Goal: Task Accomplishment & Management: Complete application form

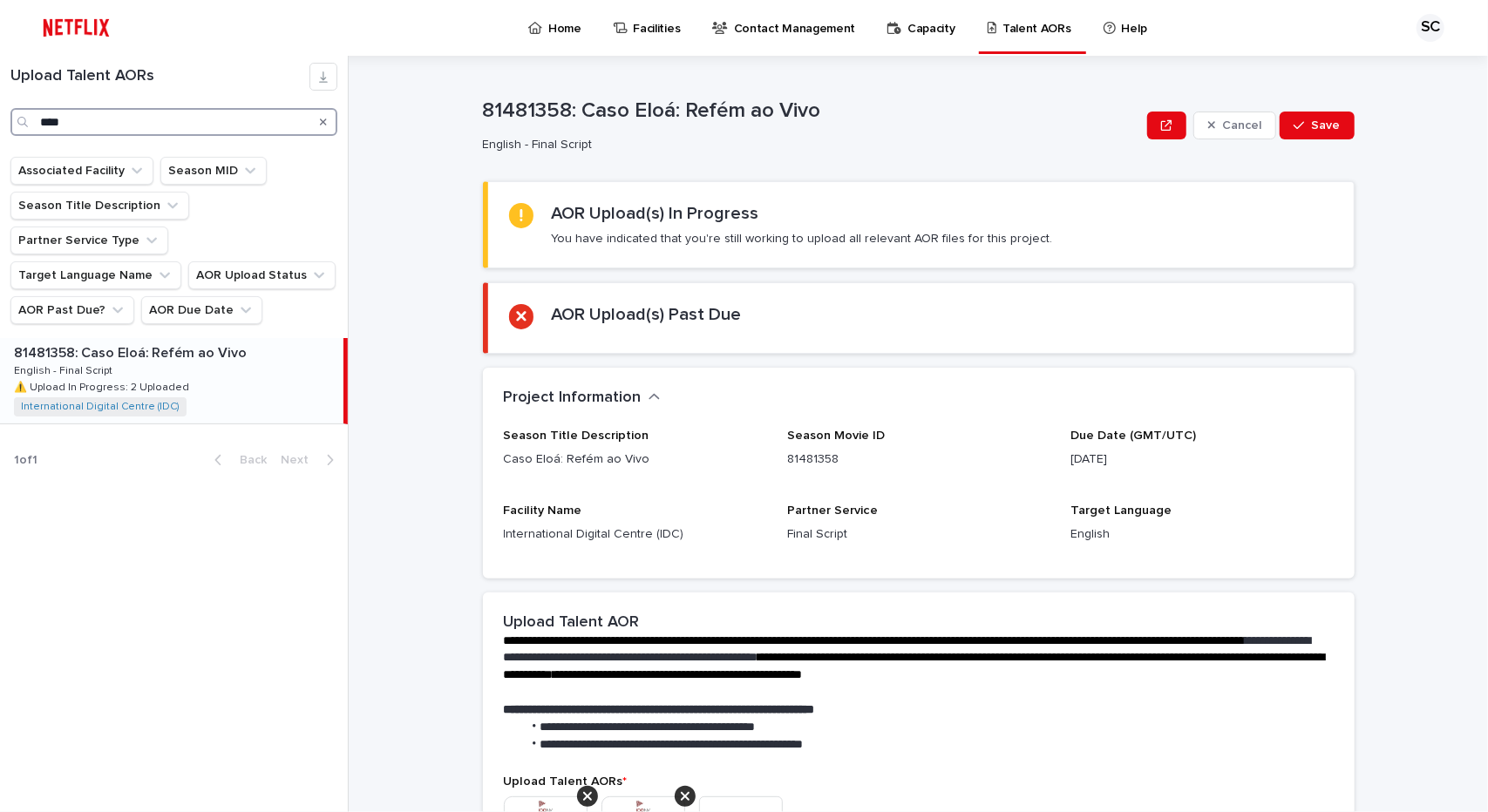
click at [82, 122] on input "****" at bounding box center [174, 122] width 327 height 28
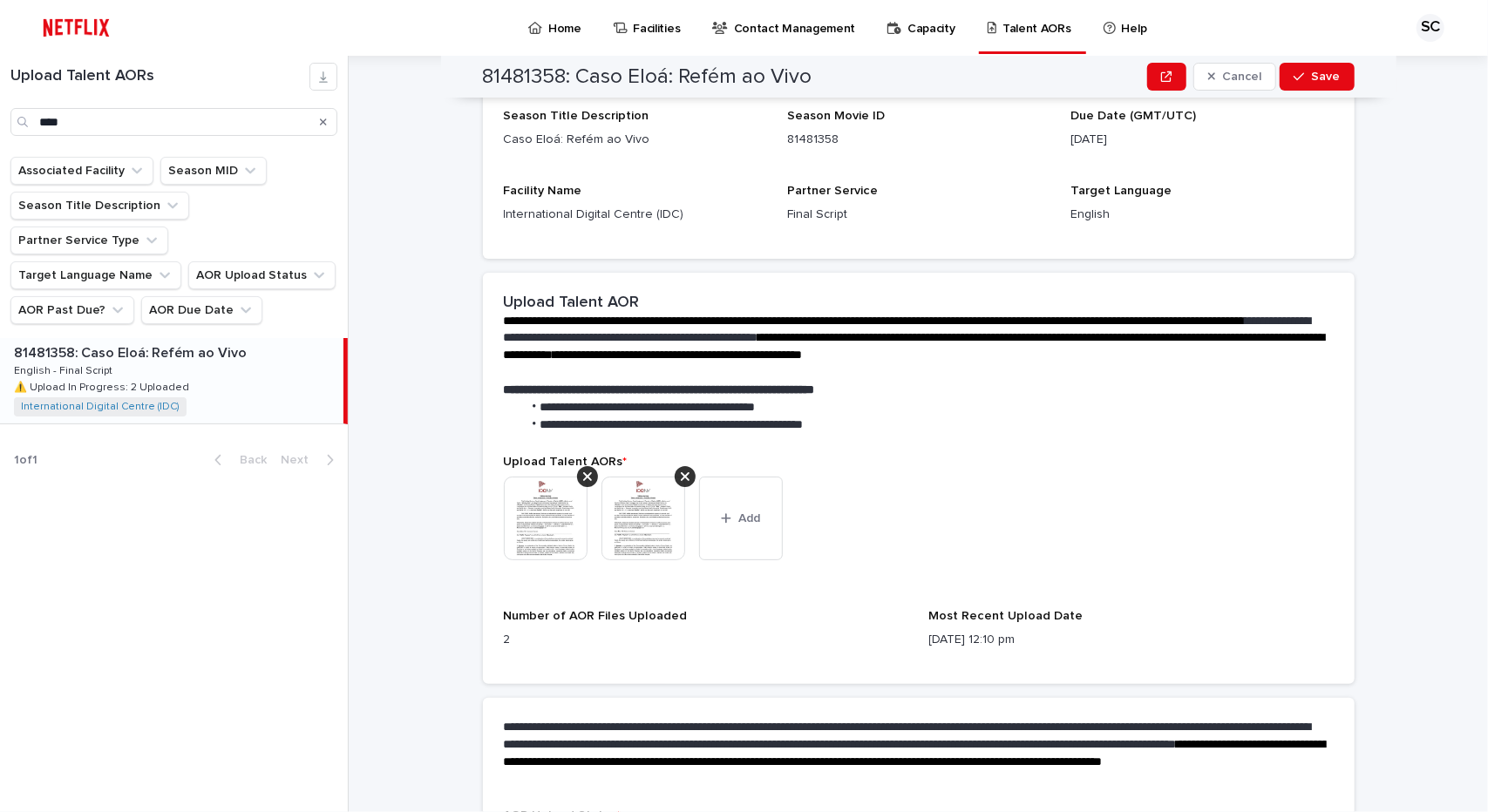
click at [560, 508] on img at bounding box center [545, 518] width 84 height 84
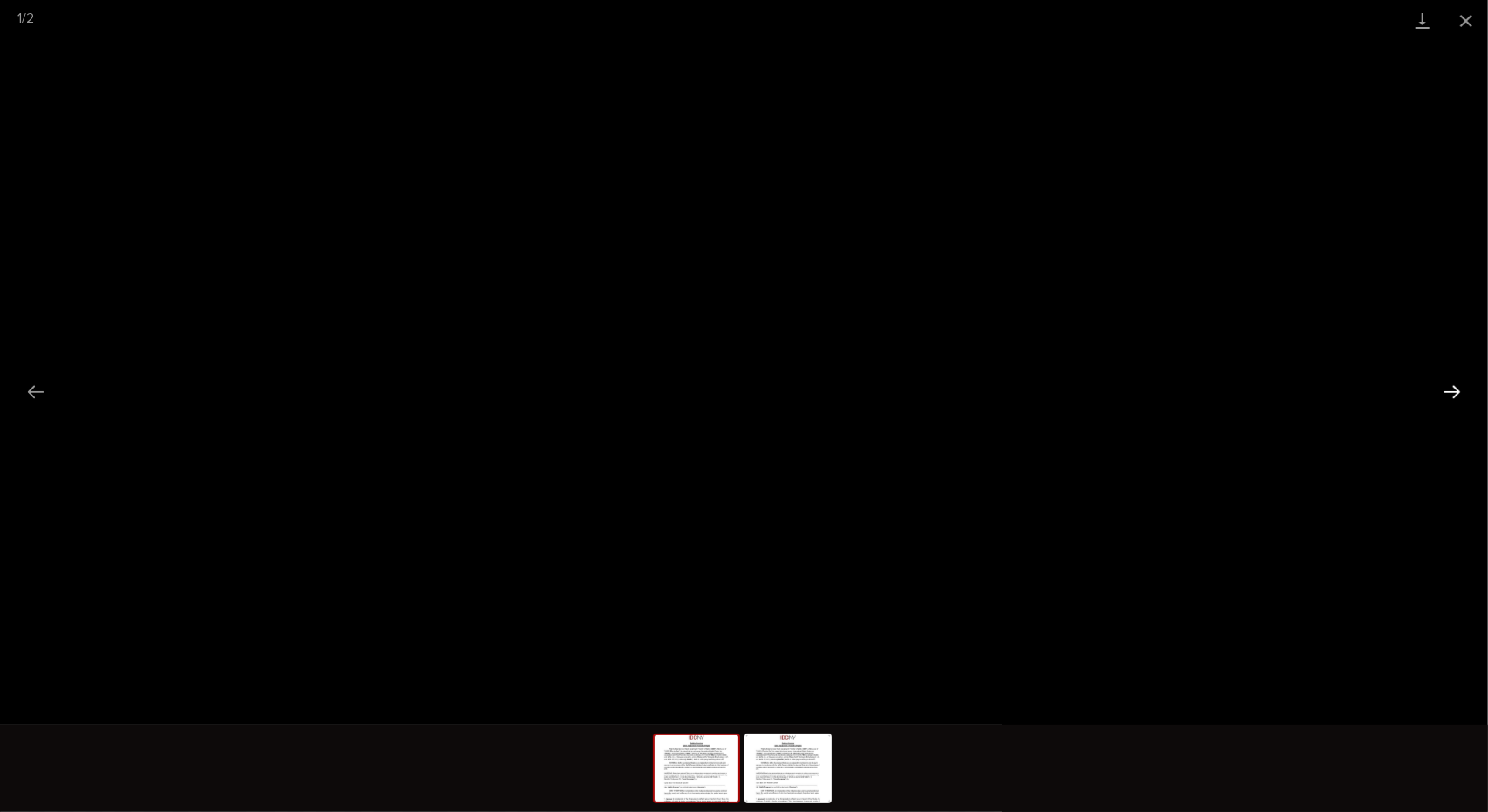
click at [1452, 390] on button "Next slide" at bounding box center [1452, 392] width 37 height 34
click at [1439, 389] on button "Next slide" at bounding box center [1452, 392] width 37 height 34
click at [1472, 25] on button "Close gallery" at bounding box center [1466, 20] width 44 height 41
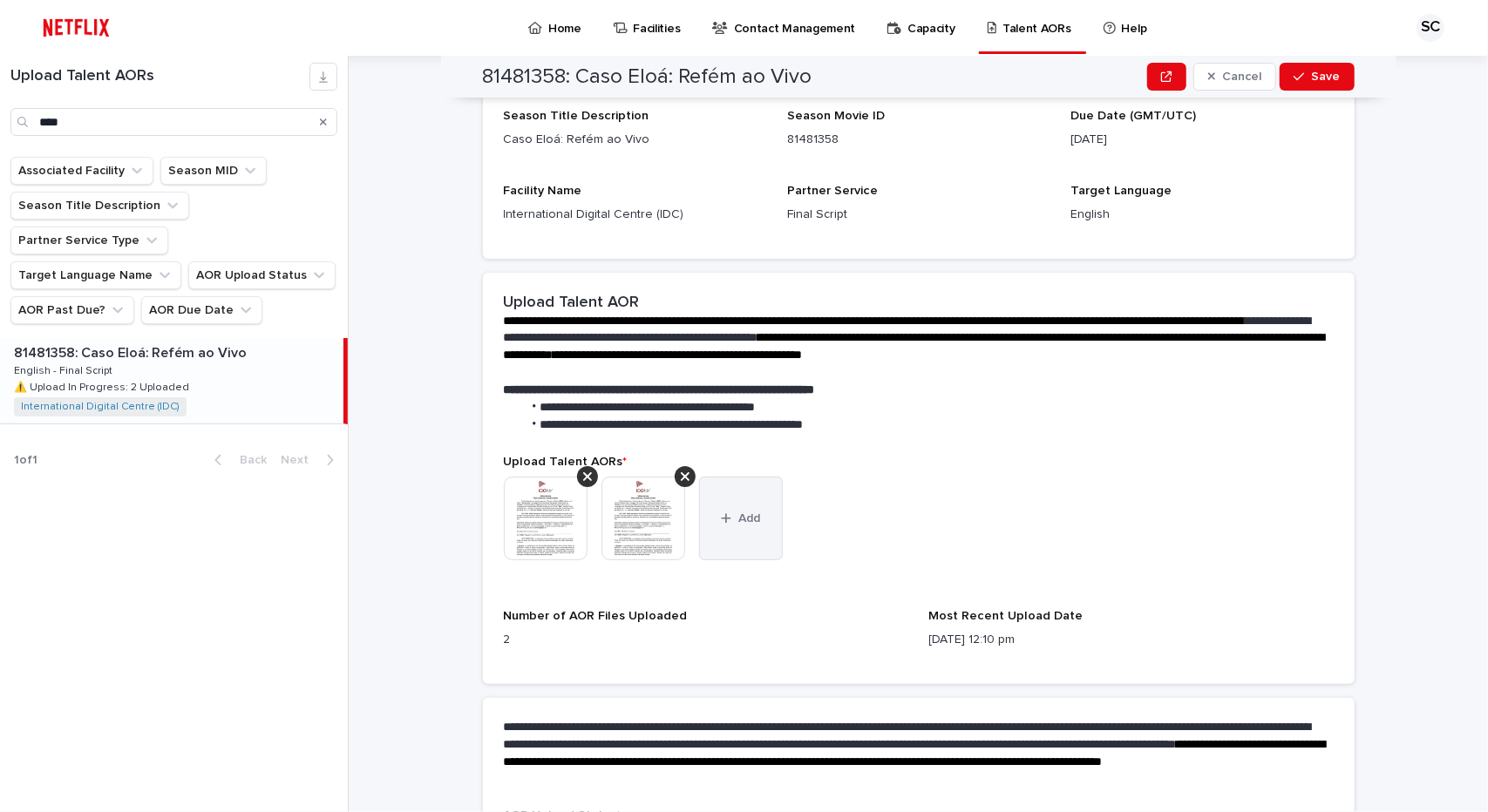
click at [738, 508] on button "Add" at bounding box center [741, 518] width 84 height 84
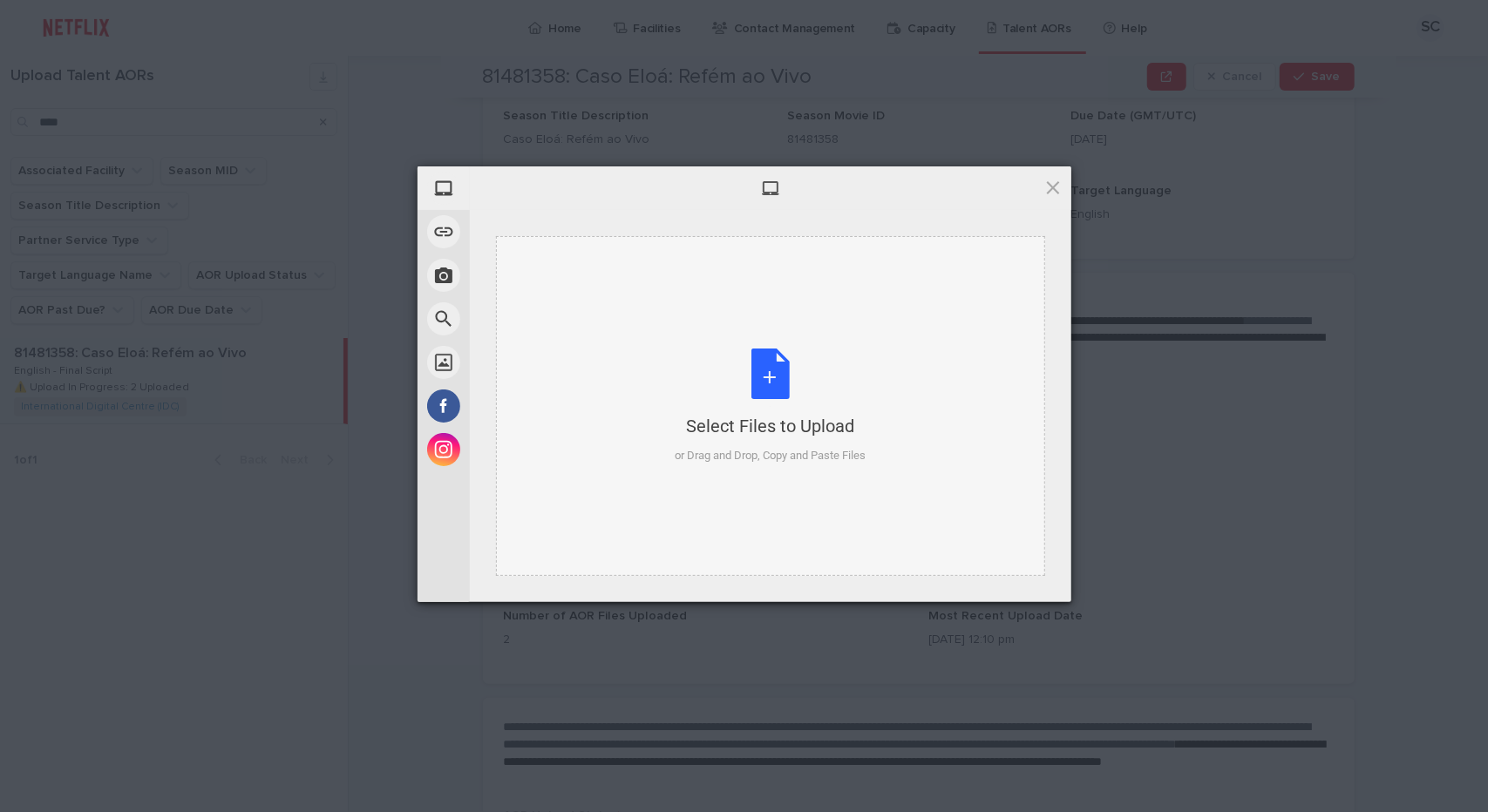
click at [746, 388] on div "Select Files to Upload or Drag and Drop, Copy and Paste Files" at bounding box center [770, 407] width 190 height 116
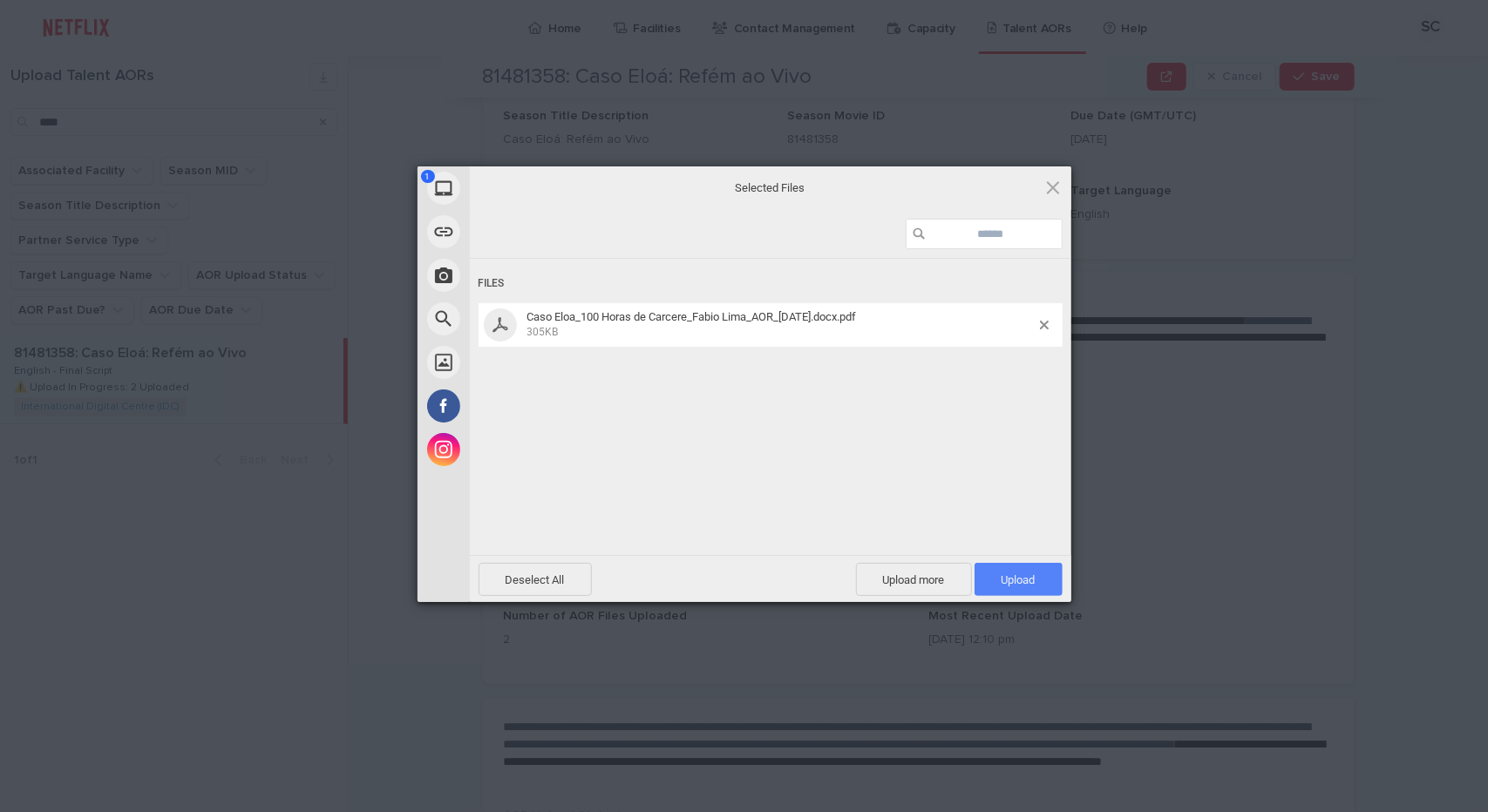
click at [1006, 573] on span "Upload 1" at bounding box center [1018, 580] width 34 height 14
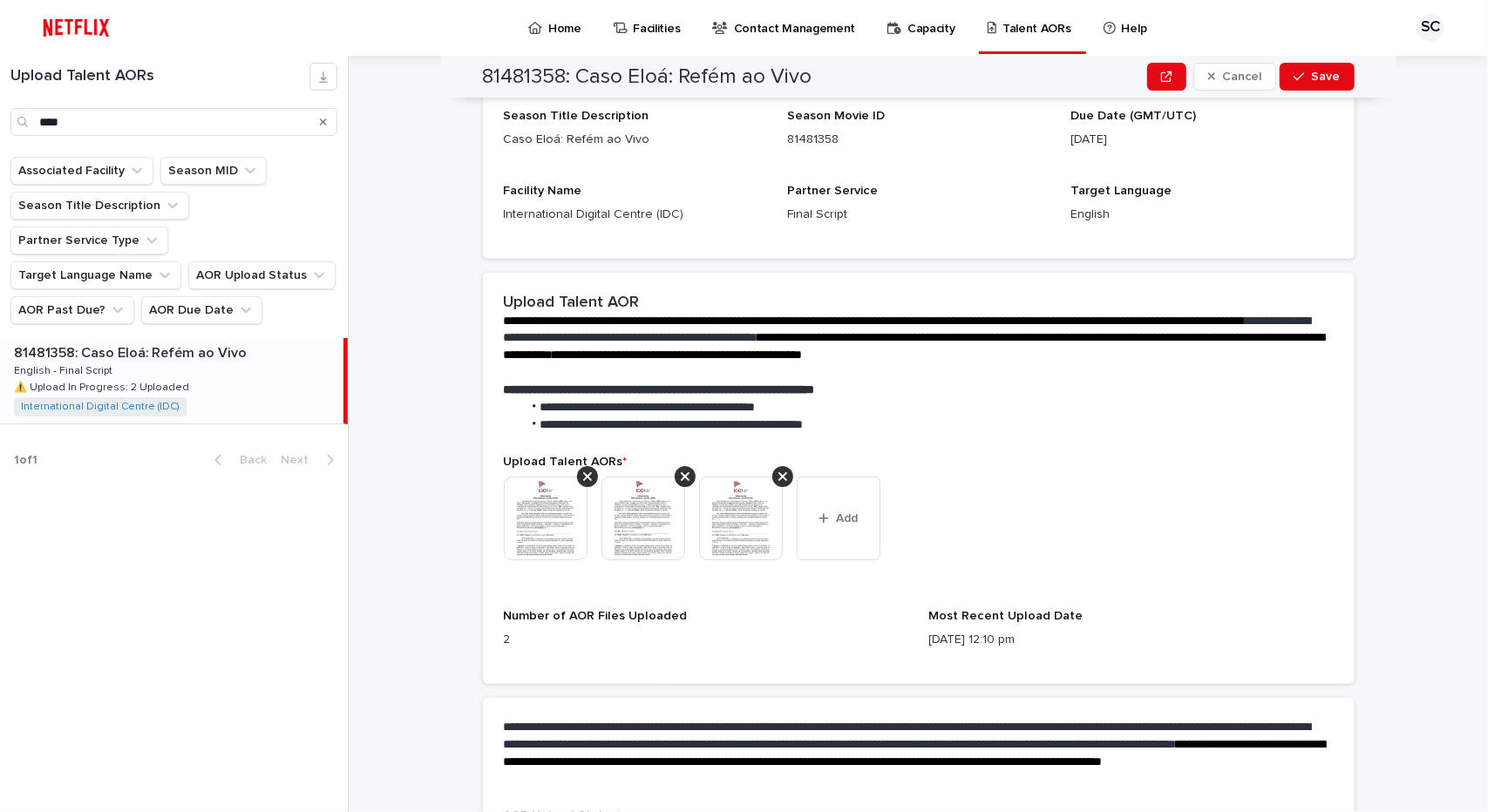
scroll to position [470, 0]
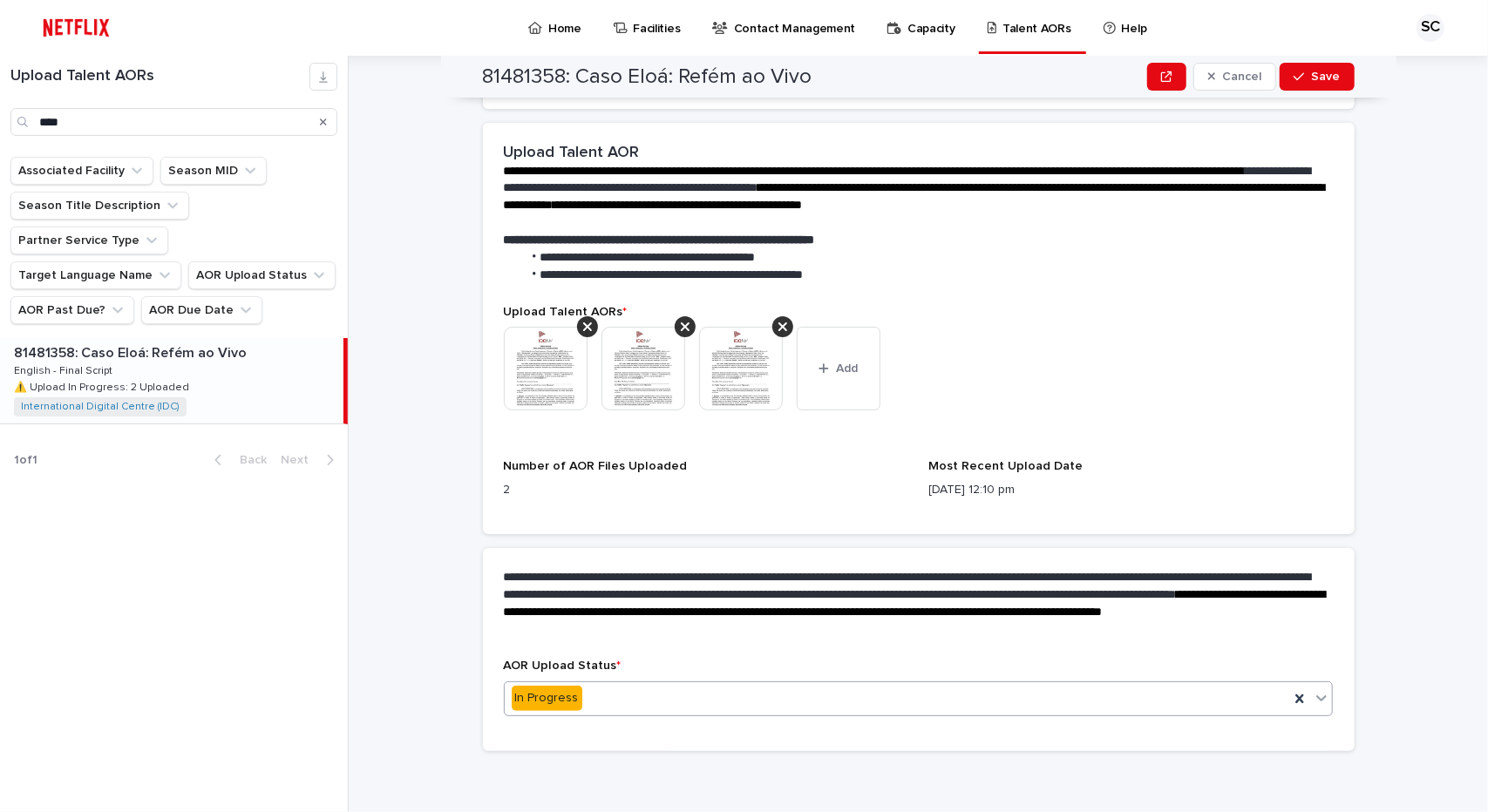
click at [791, 691] on div "In Progress" at bounding box center [897, 699] width 785 height 29
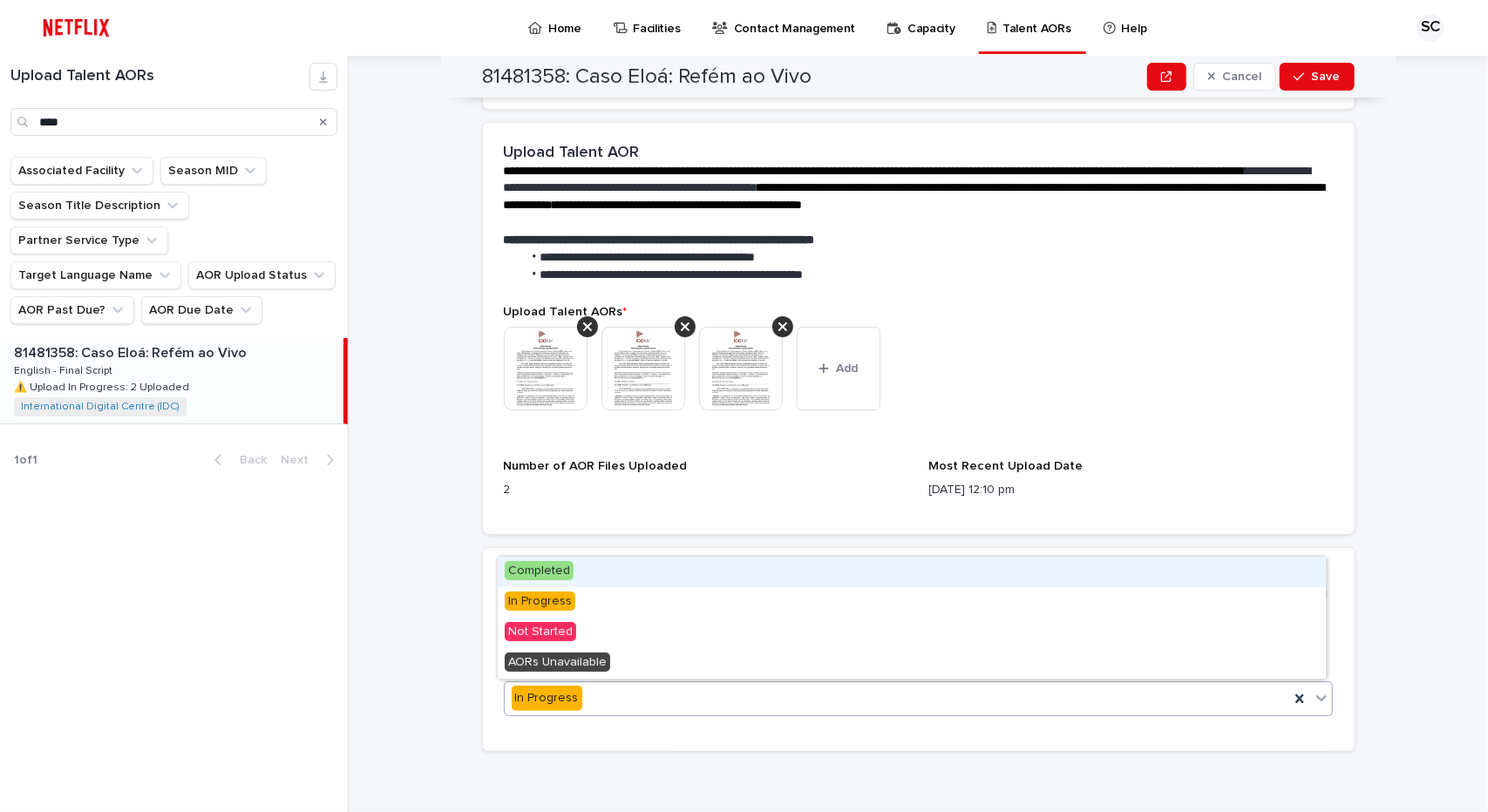
click at [614, 580] on div "Completed" at bounding box center [912, 572] width 828 height 31
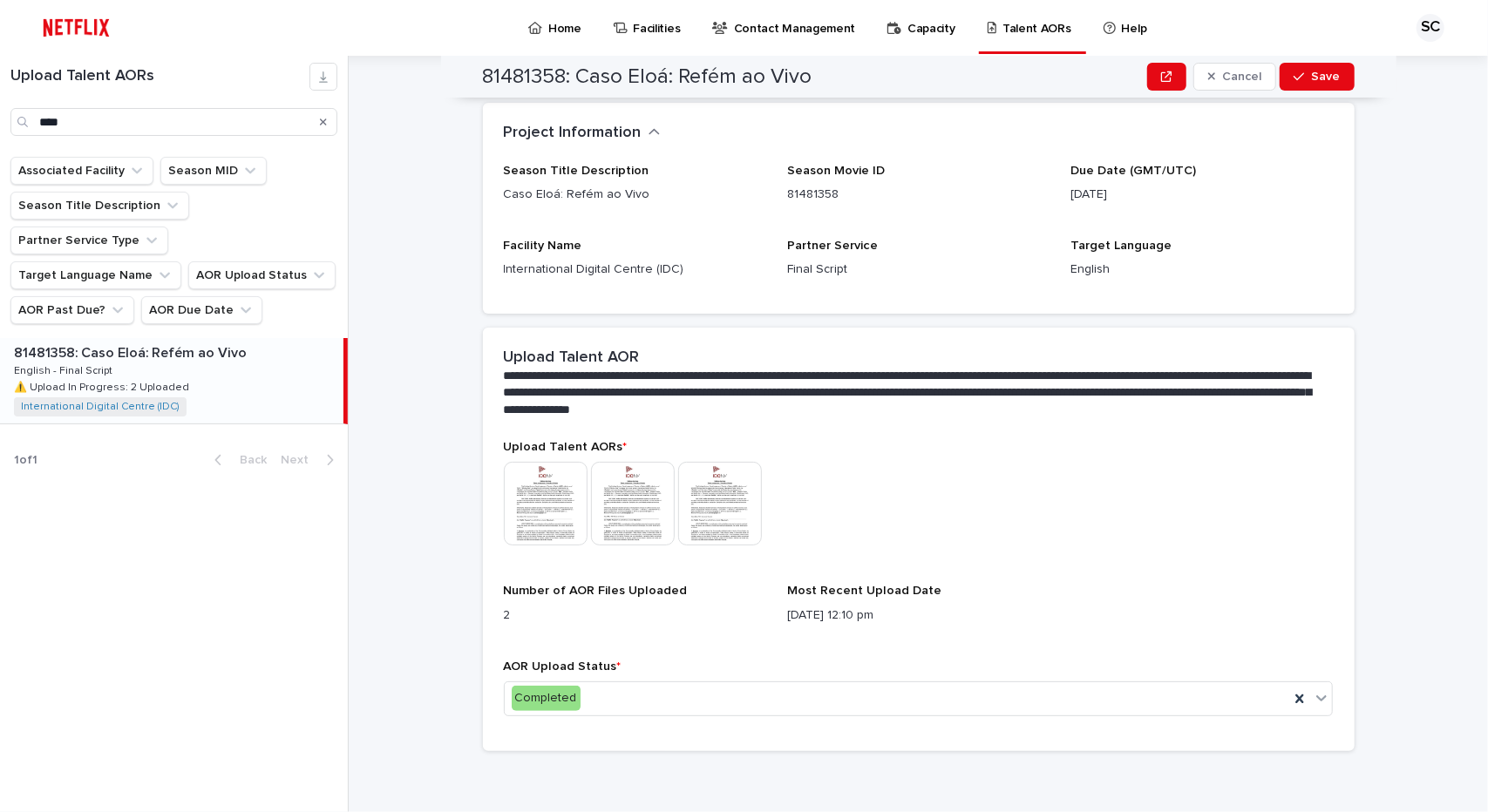
scroll to position [0, 0]
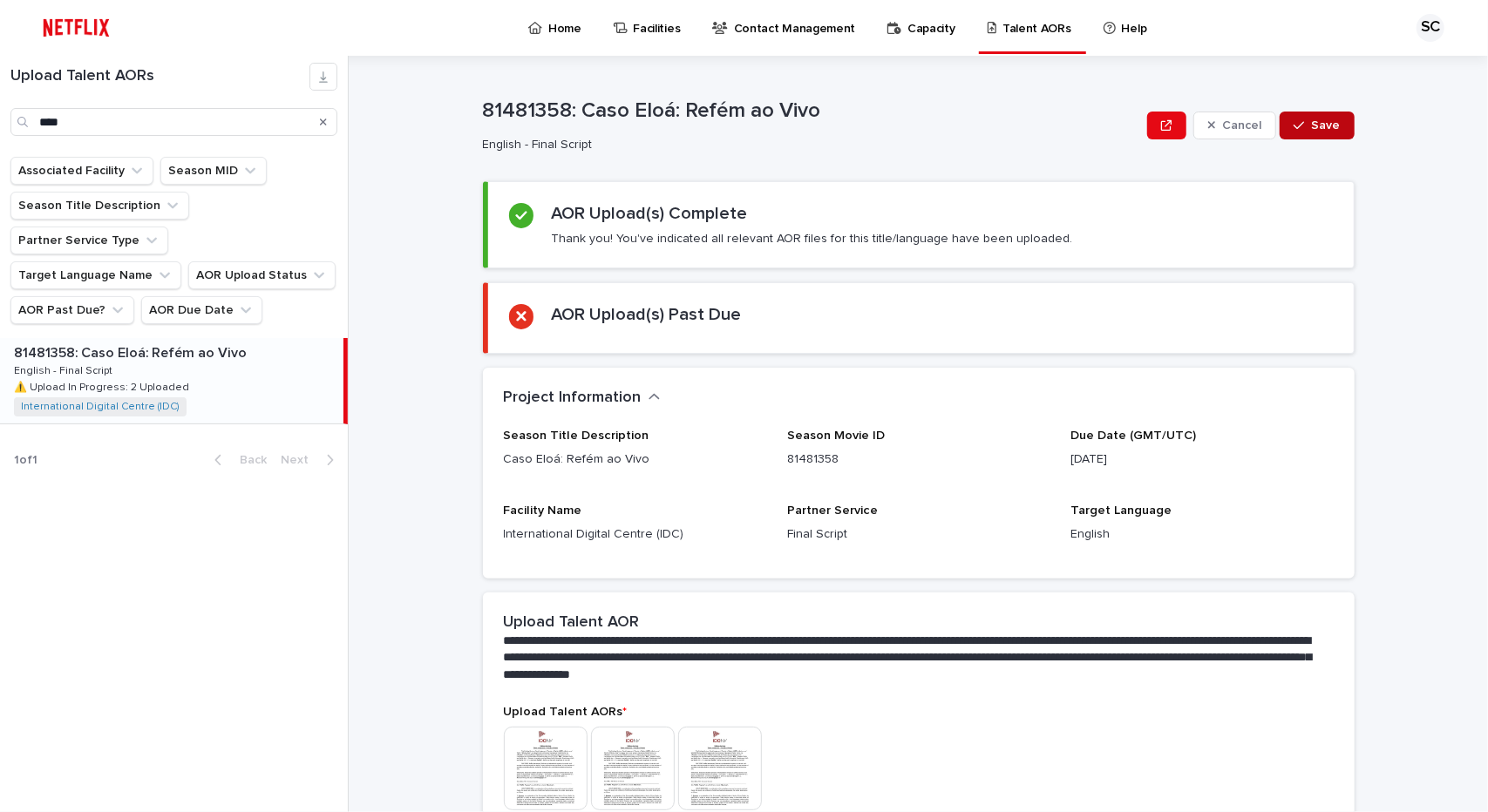
click at [1306, 118] on button "Save" at bounding box center [1316, 125] width 74 height 28
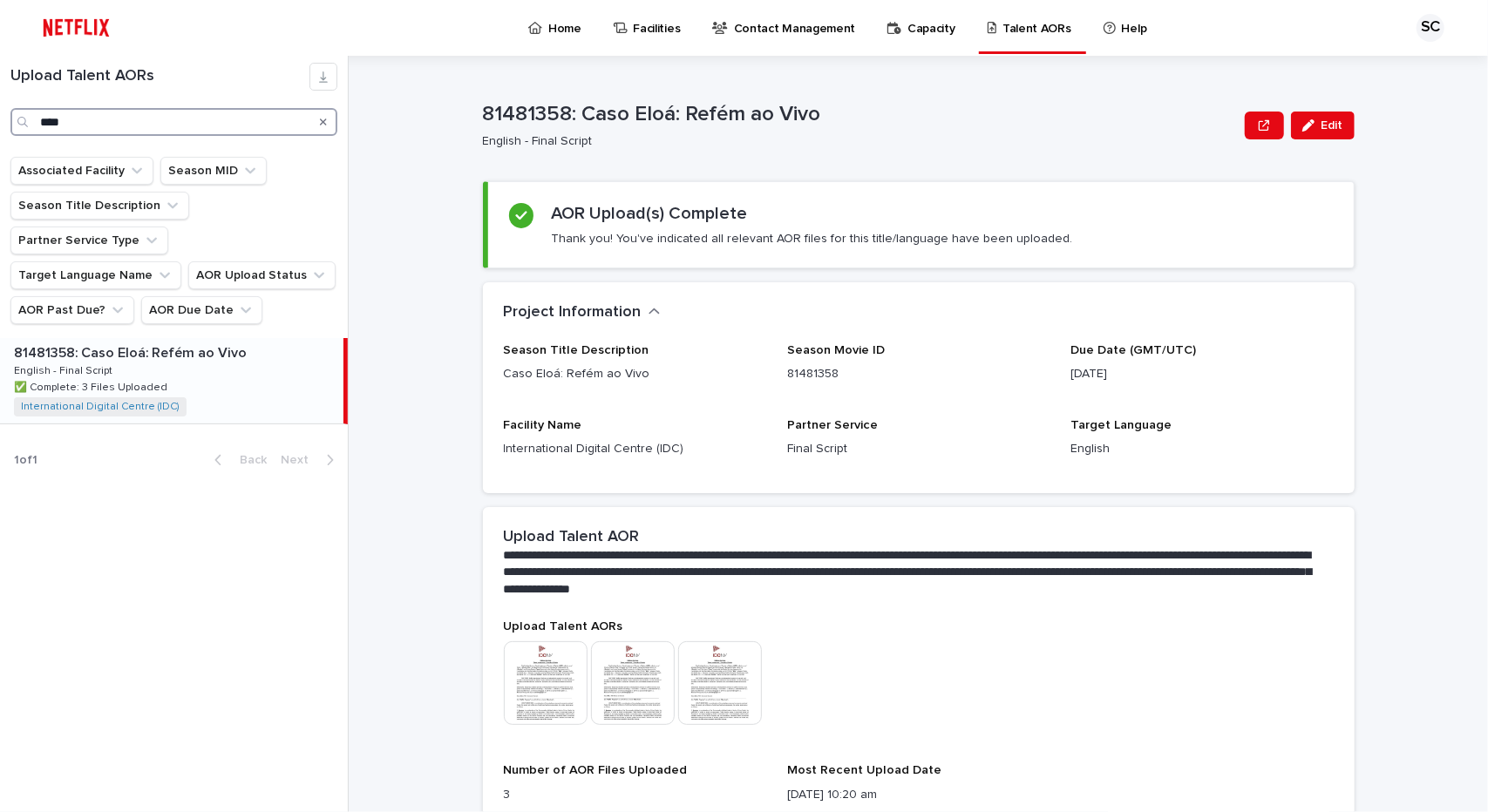
drag, startPoint x: 165, startPoint y: 130, endPoint x: 40, endPoint y: 132, distance: 125.0
click at [40, 132] on input "****" at bounding box center [174, 122] width 327 height 28
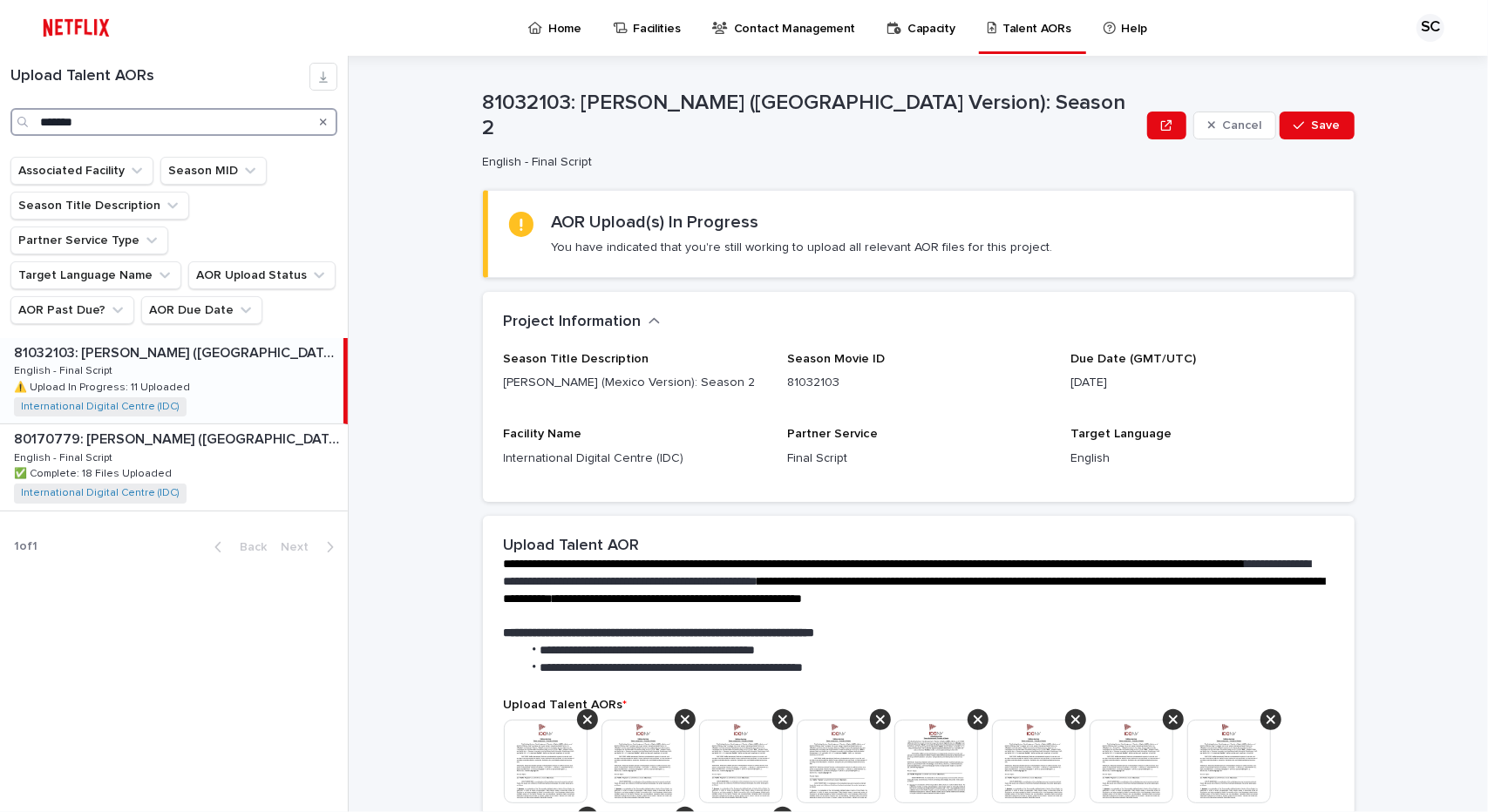
type input "*******"
click at [118, 340] on div "81032103: [PERSON_NAME] ([GEOGRAPHIC_DATA] Version): Season 2 81032103: [PERSON…" at bounding box center [171, 381] width 343 height 85
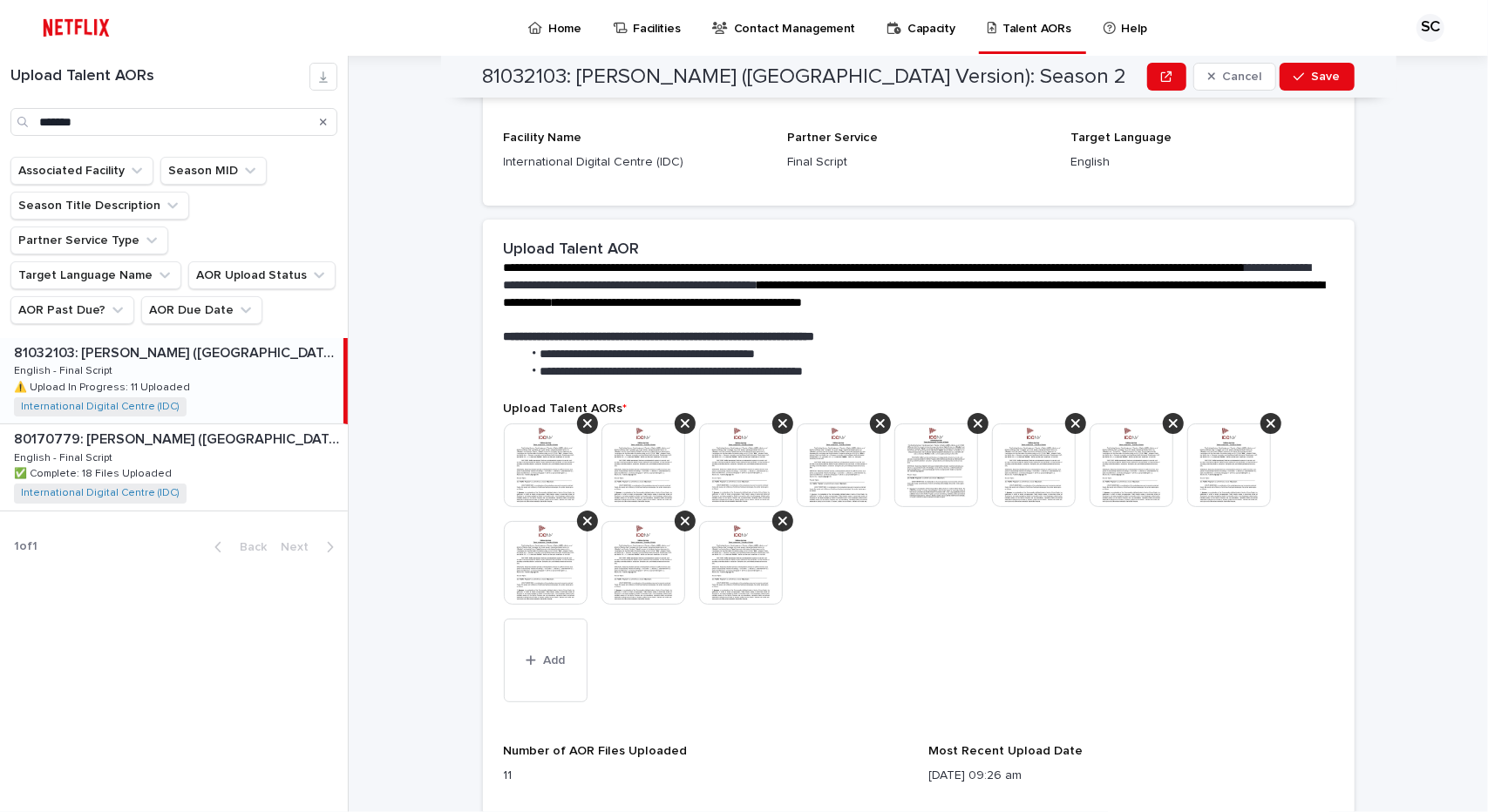
scroll to position [297, 0]
click at [542, 437] on img at bounding box center [545, 464] width 84 height 84
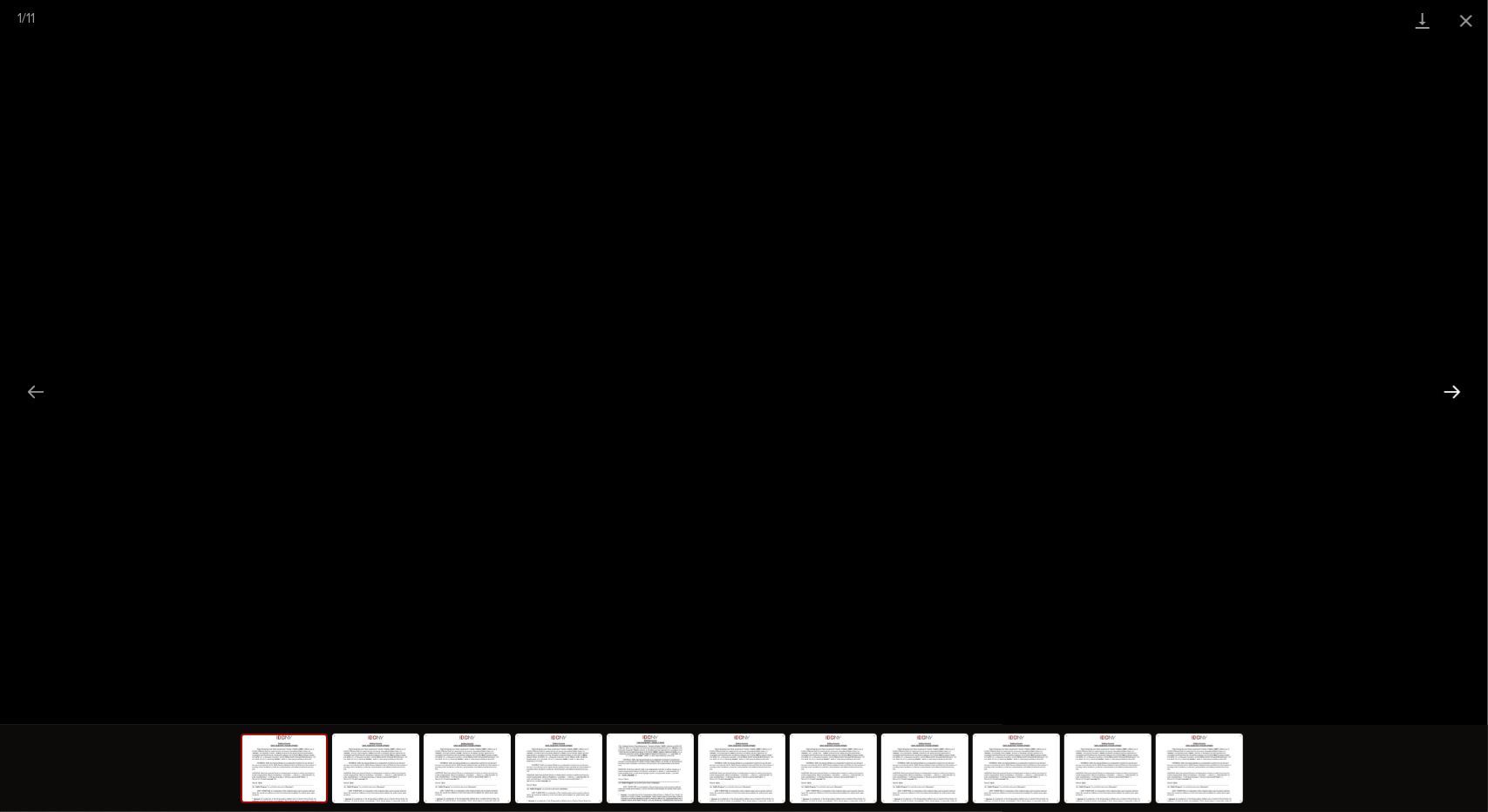
click at [1444, 390] on button "Next slide" at bounding box center [1452, 392] width 37 height 34
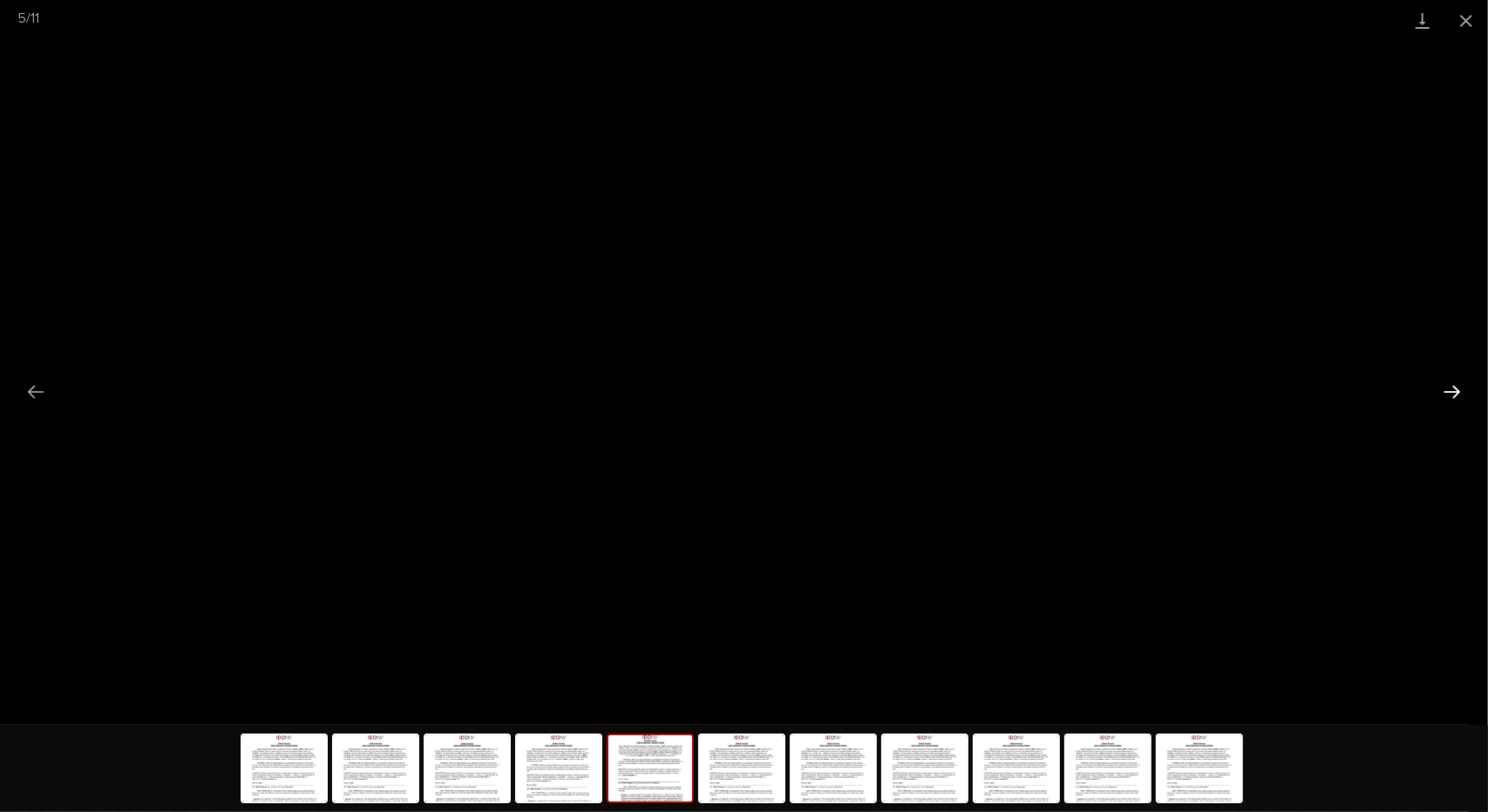
click at [1444, 390] on button "Next slide" at bounding box center [1452, 392] width 37 height 34
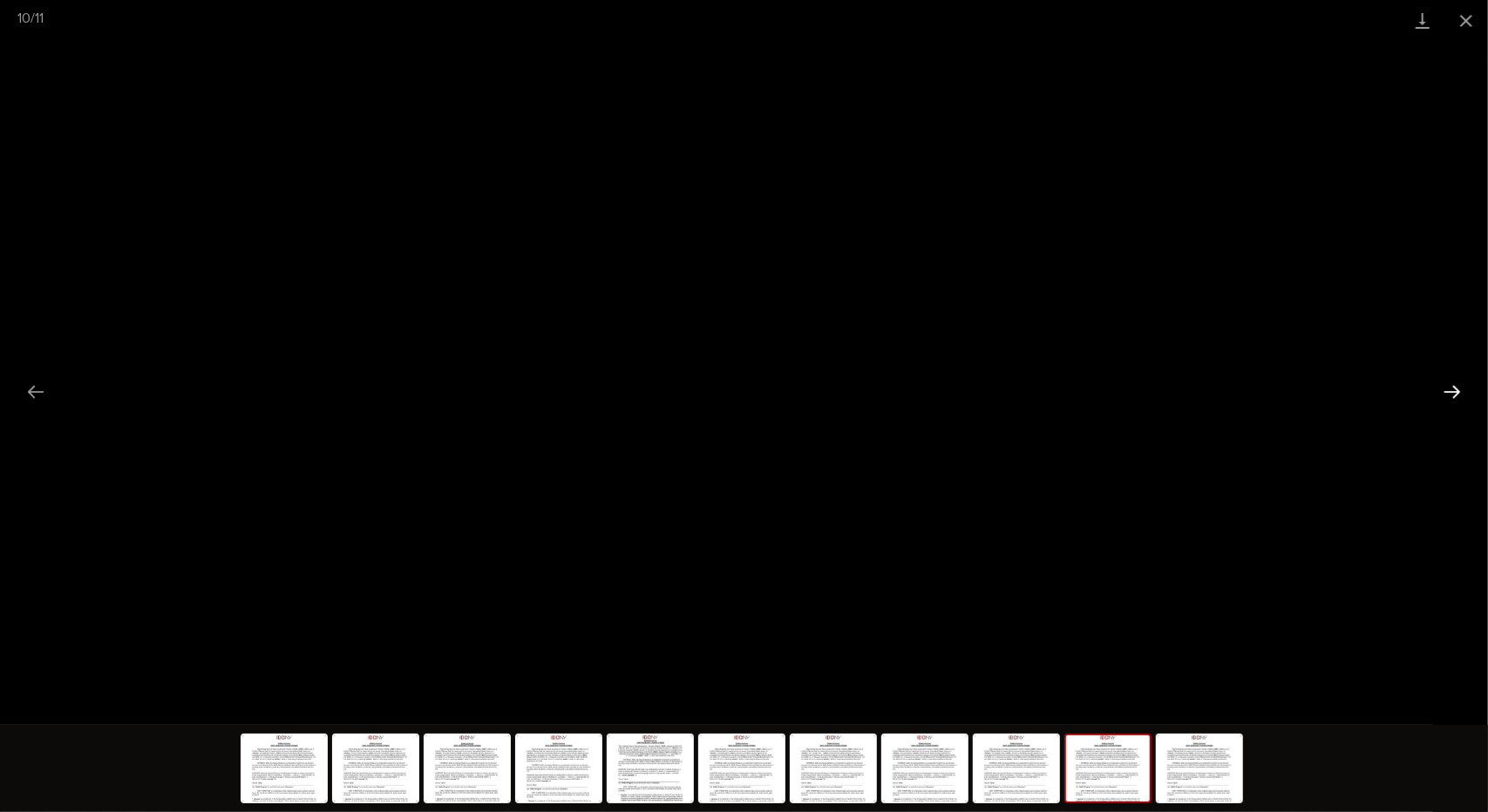
click at [1444, 390] on button "Next slide" at bounding box center [1452, 392] width 37 height 34
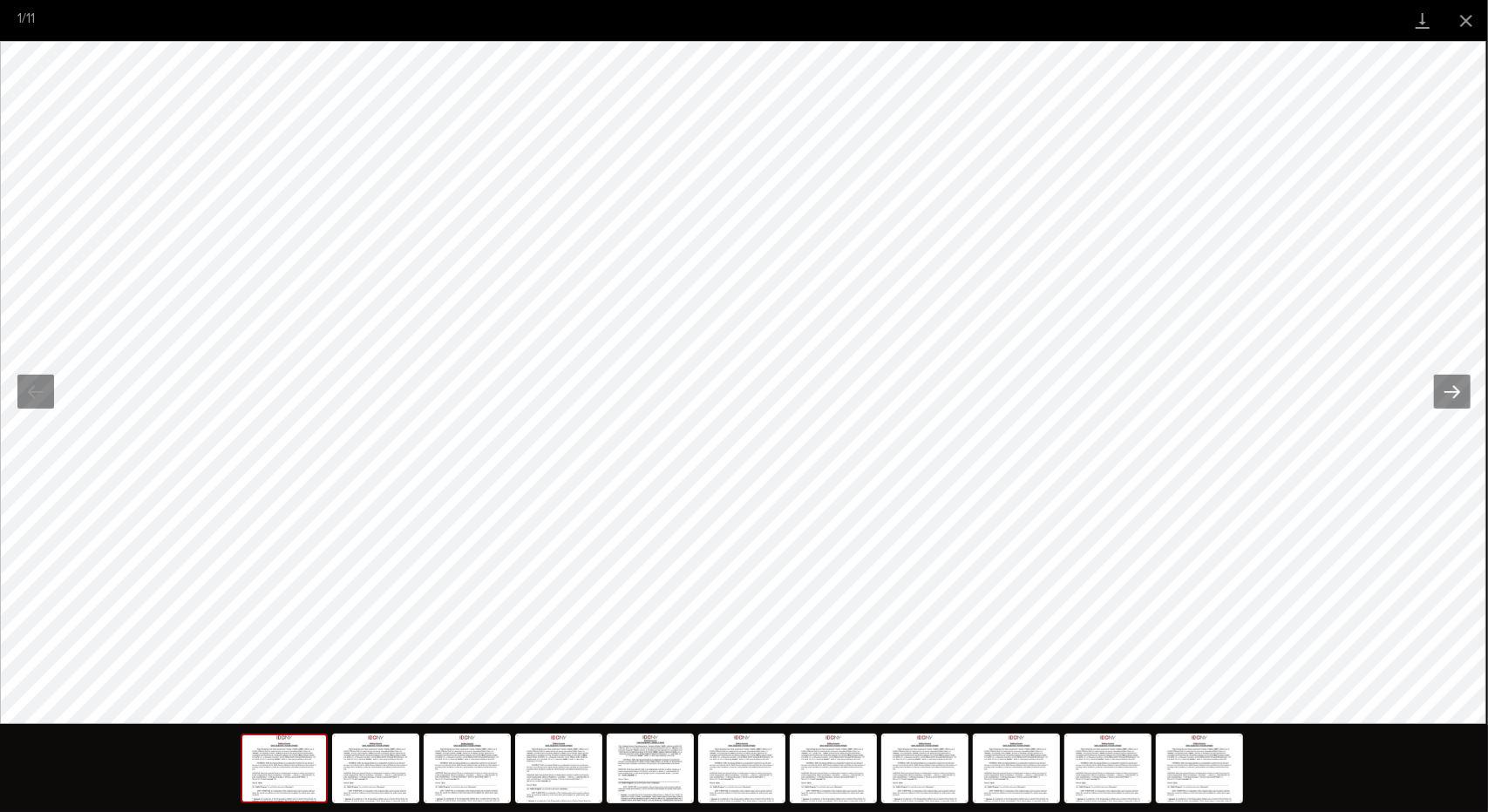
click at [1445, 392] on button "Next slide" at bounding box center [1452, 392] width 37 height 34
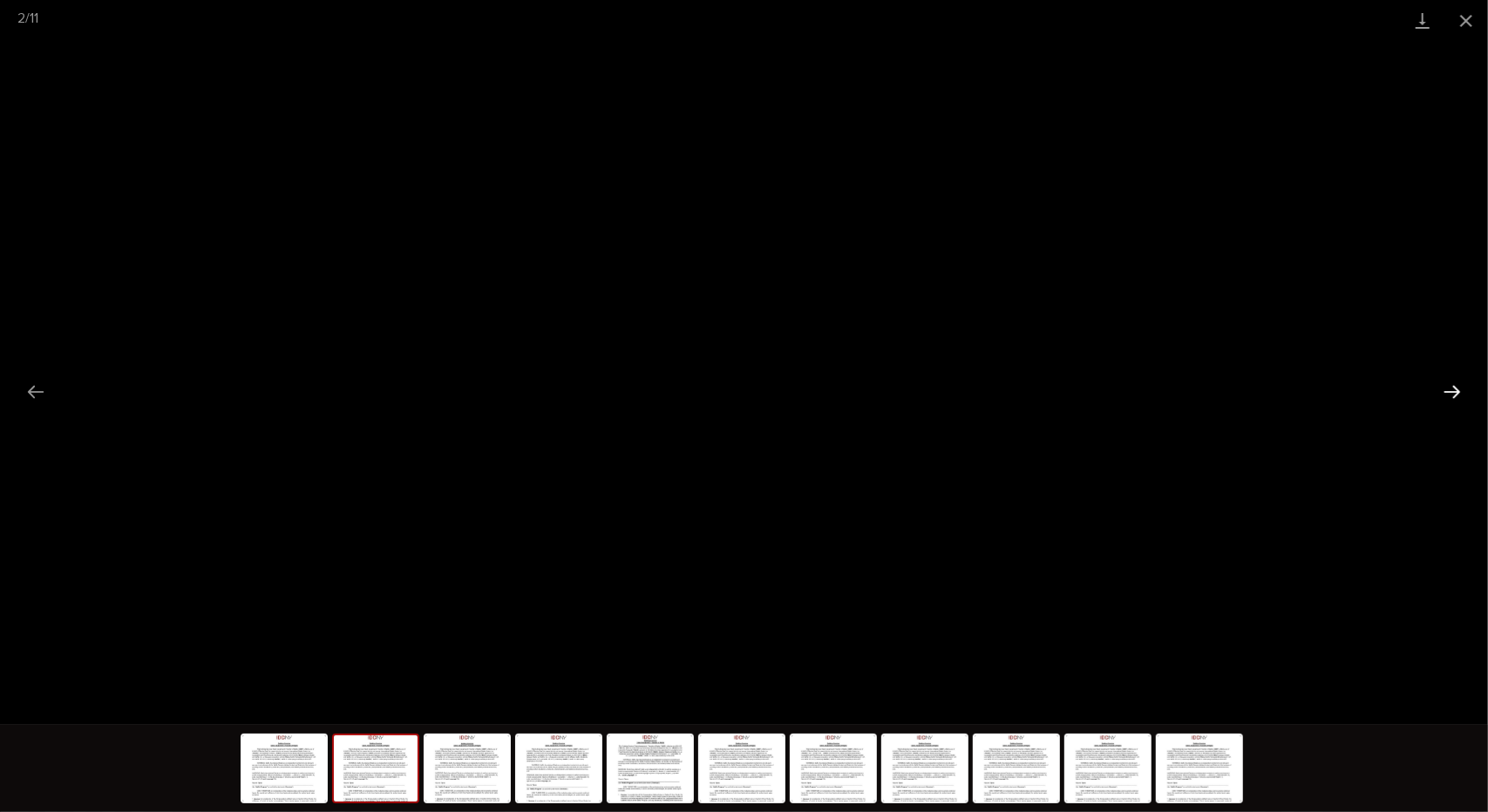
click at [1445, 392] on button "Next slide" at bounding box center [1452, 392] width 37 height 34
click at [1471, 16] on button "Close gallery" at bounding box center [1466, 20] width 44 height 41
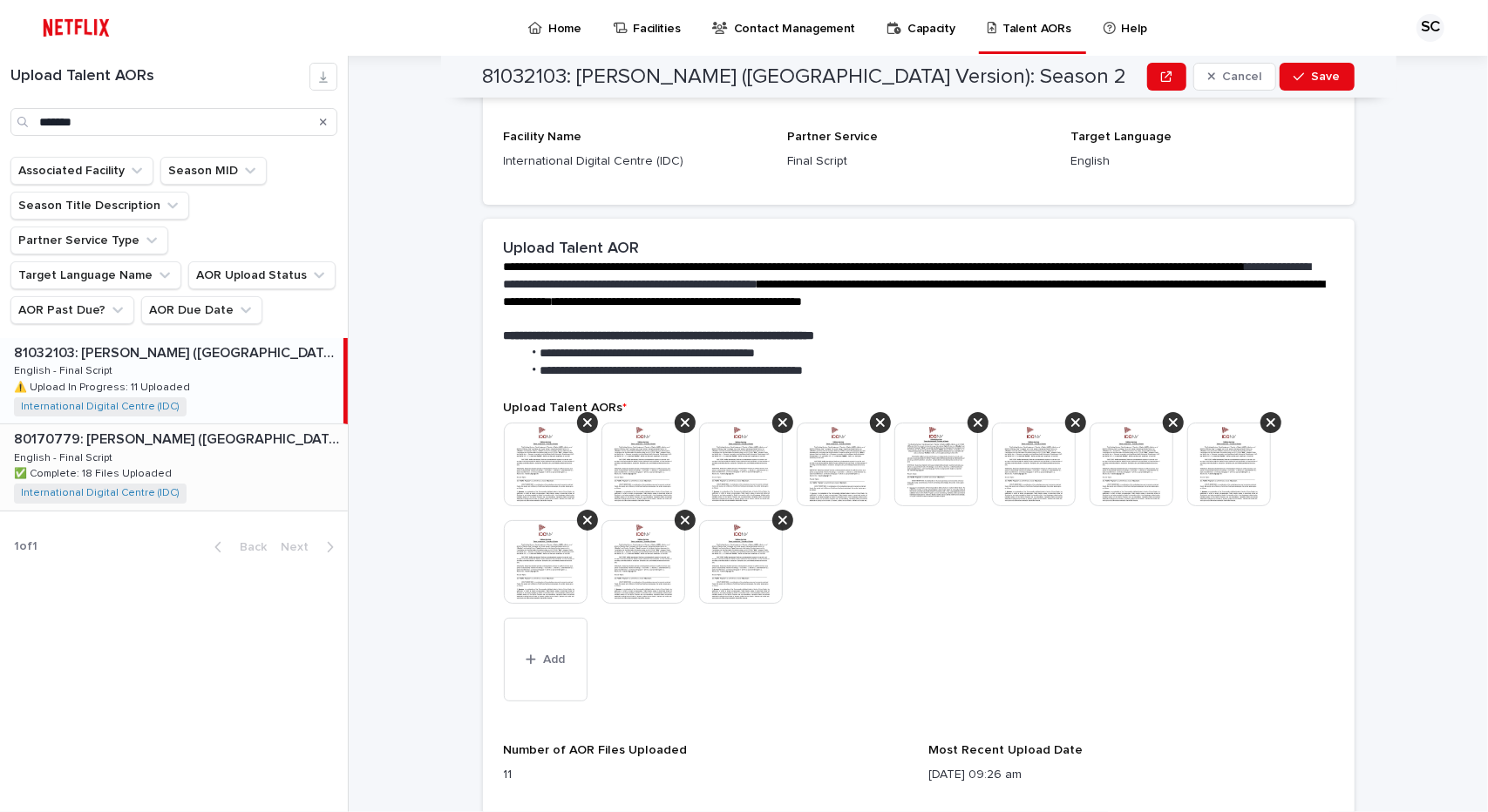
click at [120, 425] on div "80170779: [PERSON_NAME] ([GEOGRAPHIC_DATA] Version): Season 1 80170779: [PERSON…" at bounding box center [174, 467] width 348 height 85
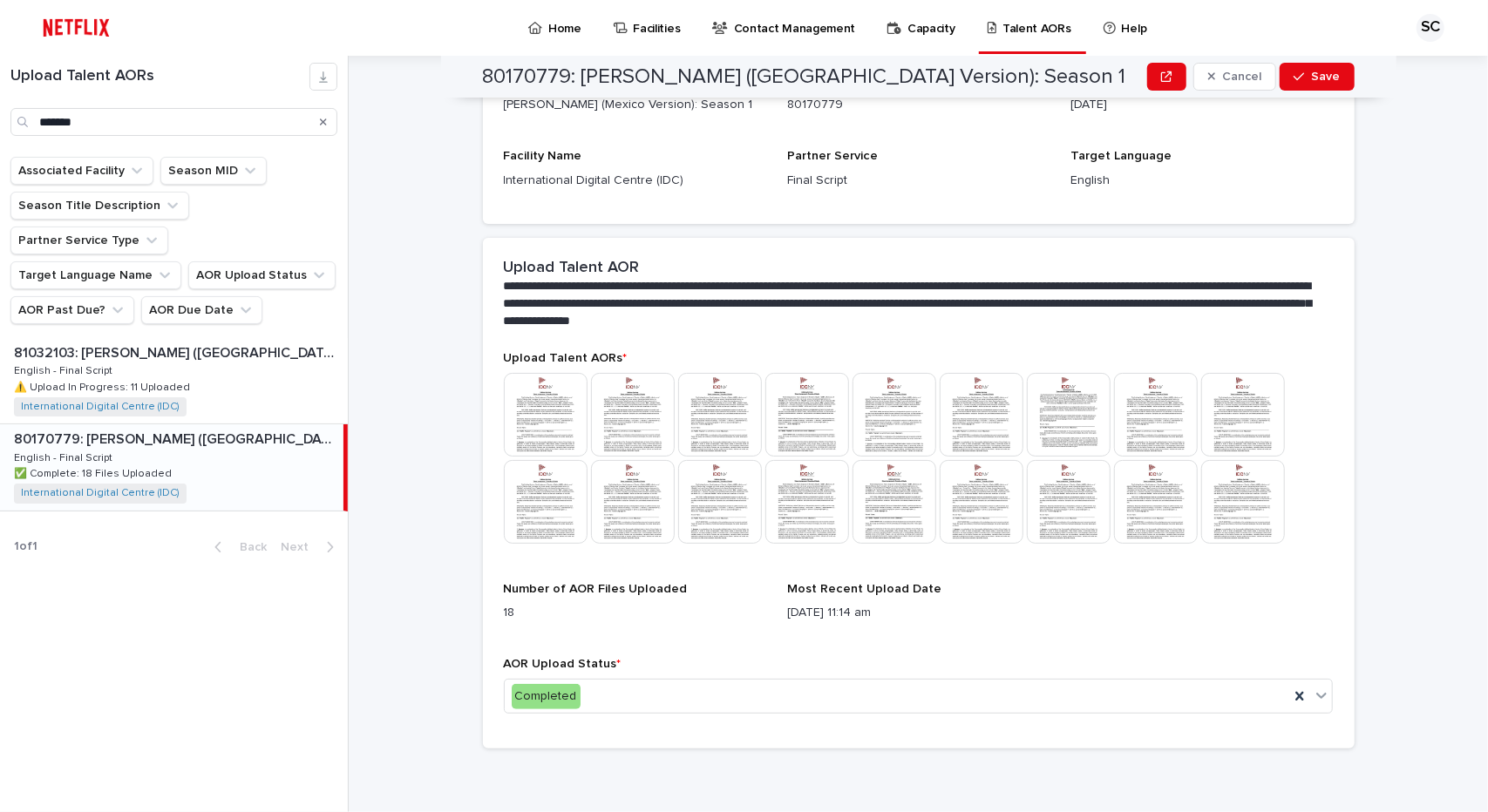
scroll to position [267, 0]
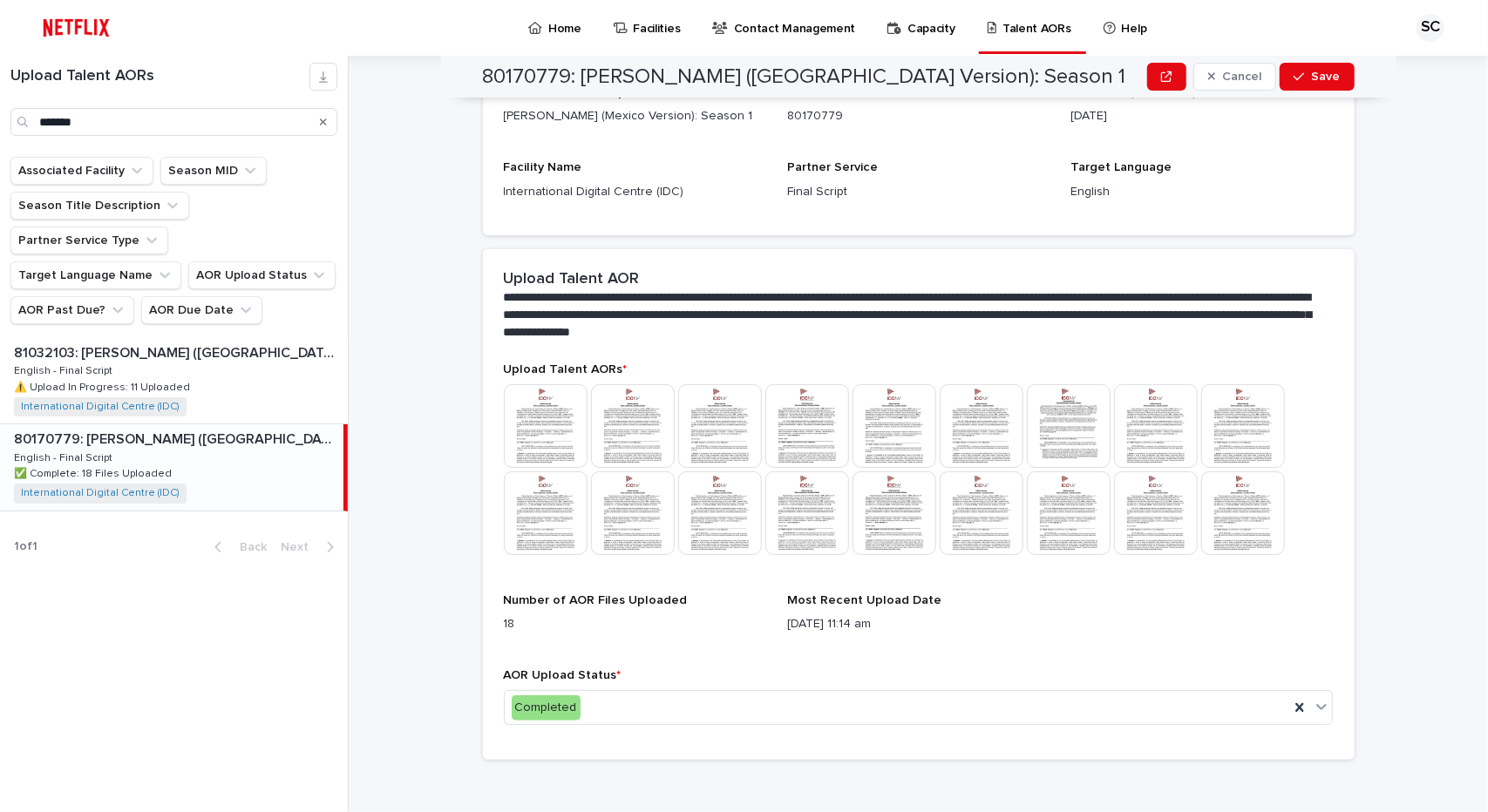
click at [516, 408] on img at bounding box center [545, 425] width 84 height 84
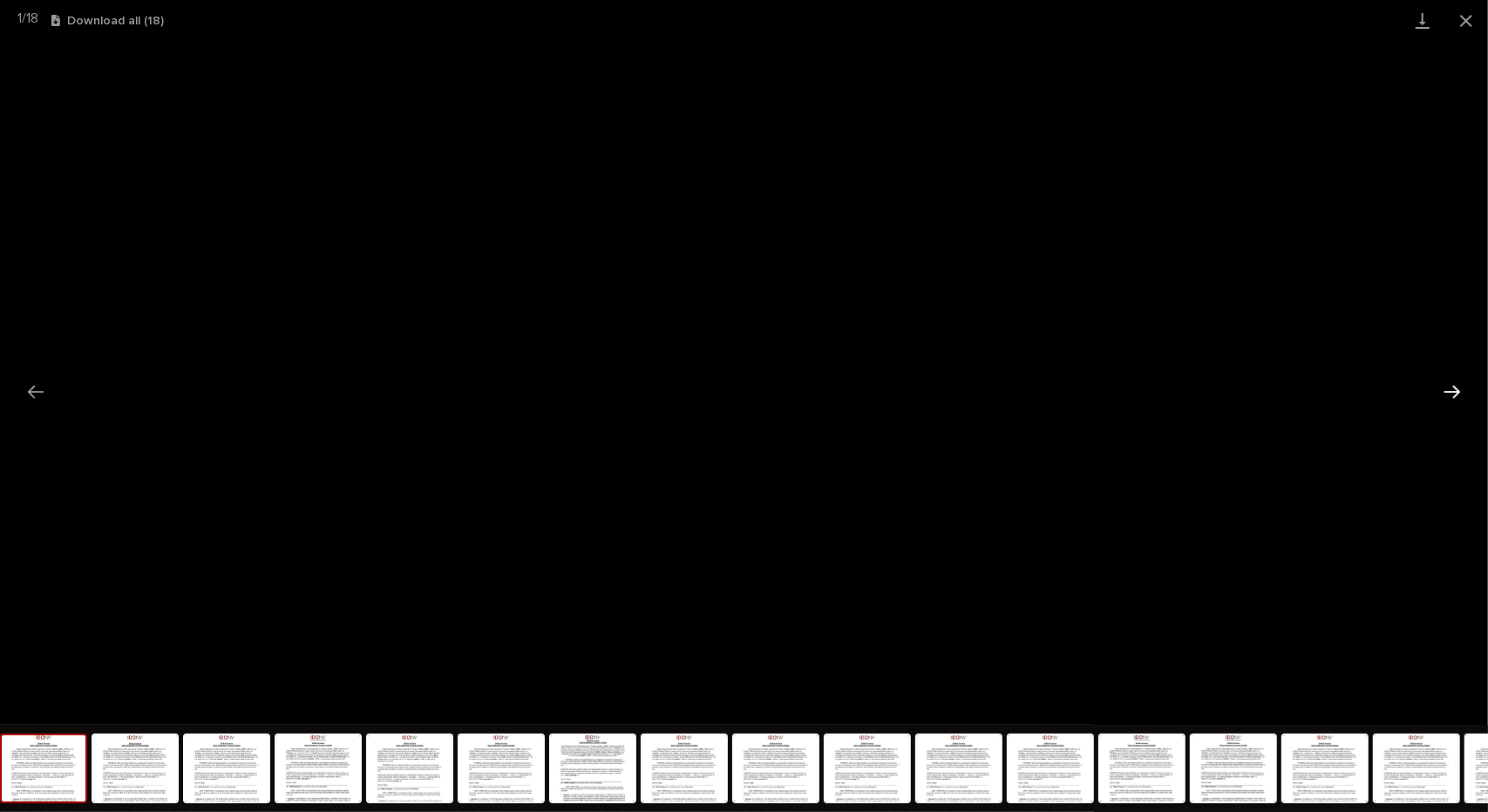
click at [1446, 386] on button "Next slide" at bounding box center [1452, 392] width 37 height 34
click at [22, 397] on button "Previous slide" at bounding box center [36, 392] width 37 height 34
click at [1458, 14] on button "Close gallery" at bounding box center [1466, 20] width 44 height 41
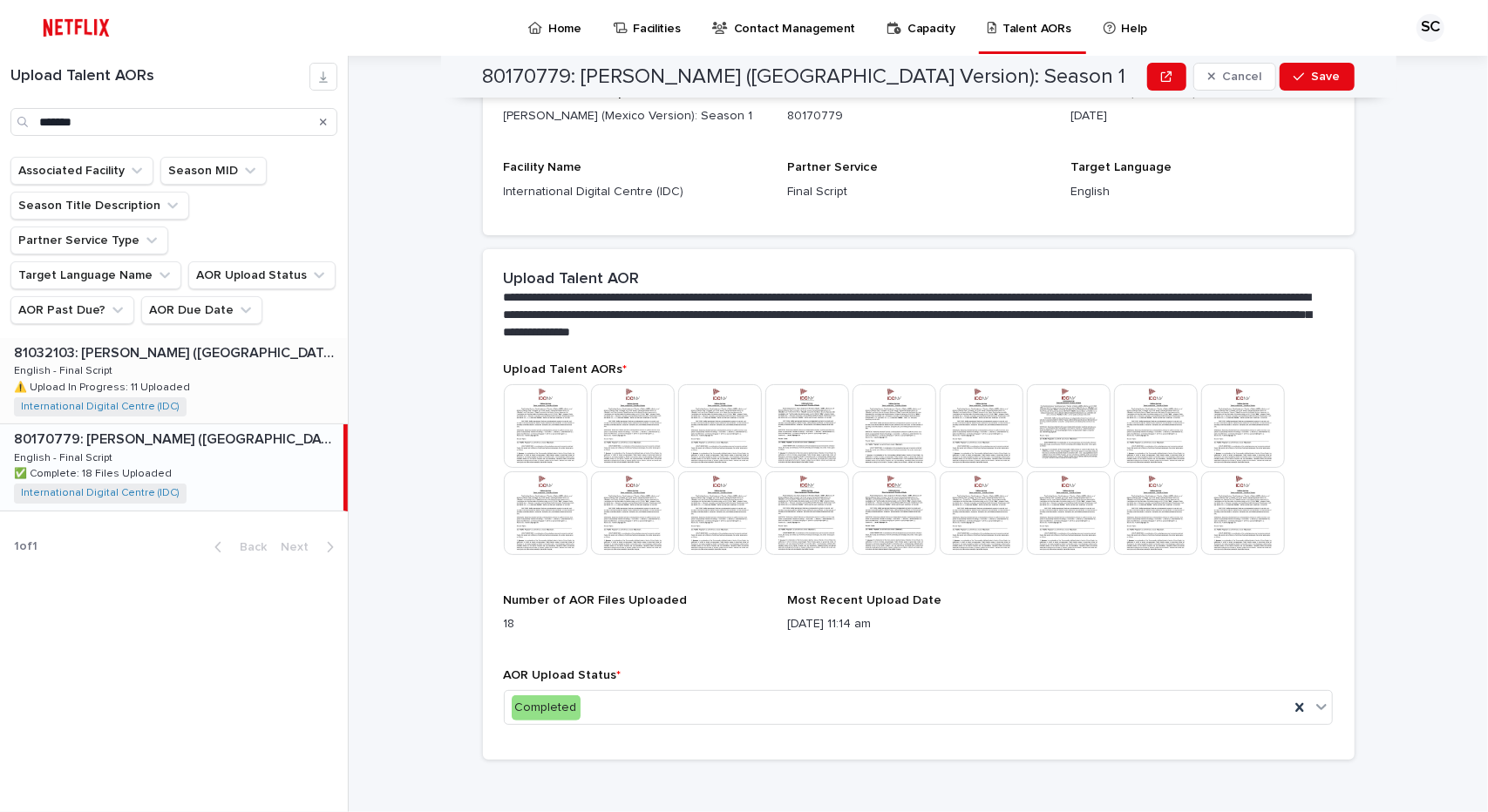
click at [177, 378] on p "⚠️ Upload In Progress: 11 Uploaded" at bounding box center [103, 386] width 180 height 15
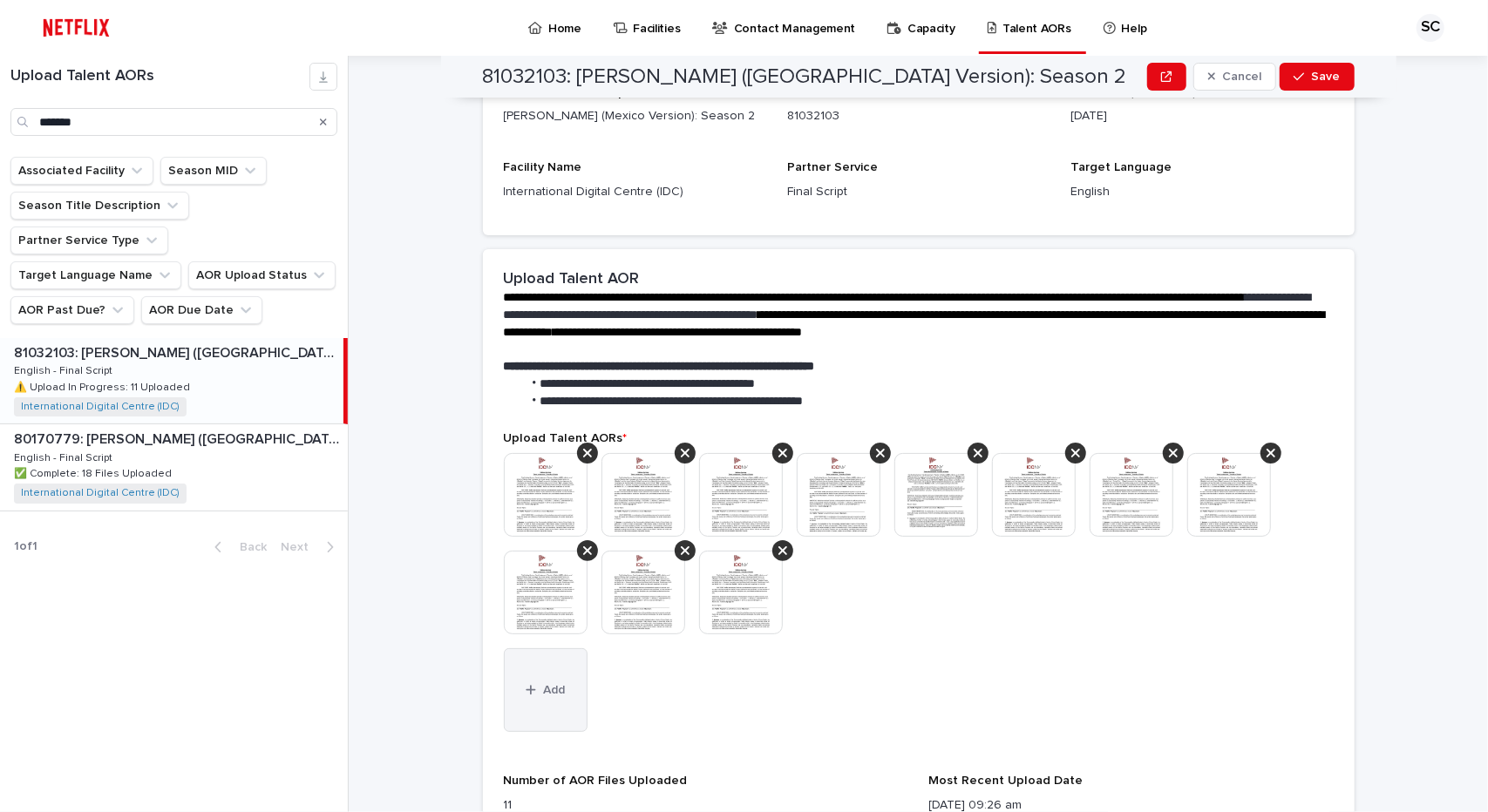
click at [552, 694] on button "Add" at bounding box center [545, 690] width 84 height 84
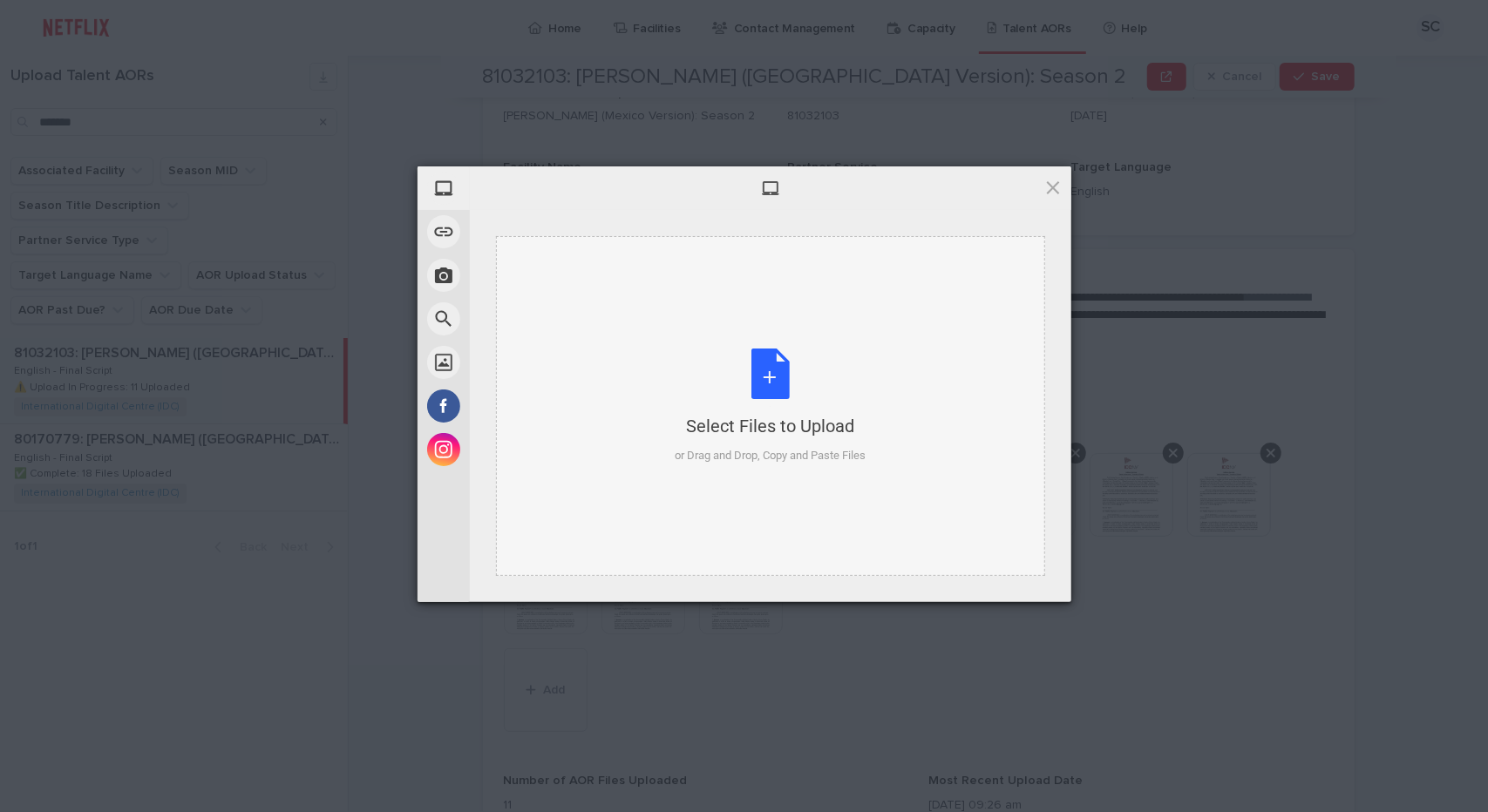
click at [769, 371] on div "Select Files to Upload or Drag and Drop, Copy and Paste Files" at bounding box center [770, 407] width 190 height 116
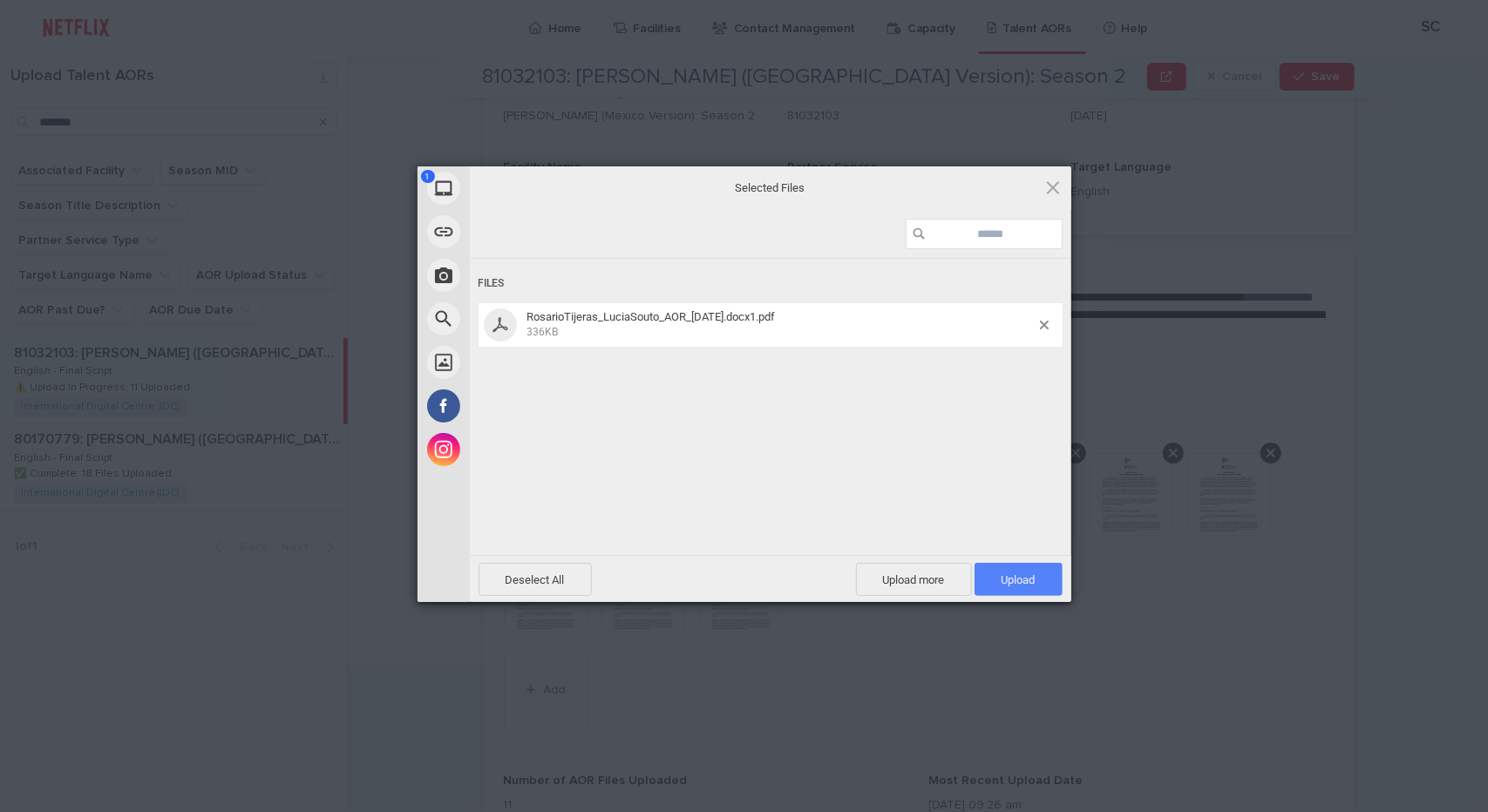
click at [1002, 578] on span "Upload 1" at bounding box center [1018, 580] width 34 height 14
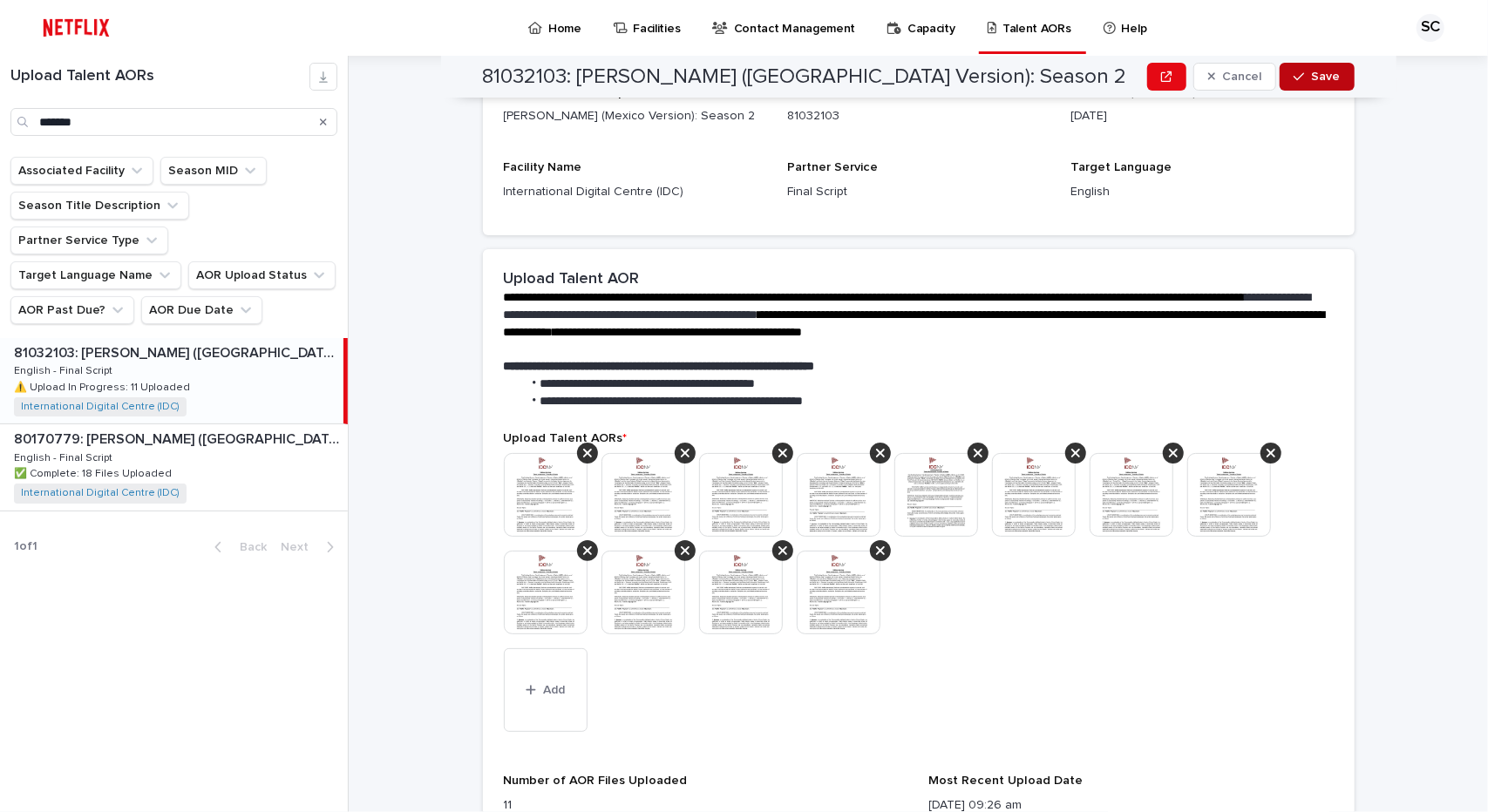
click at [1311, 84] on button "Save" at bounding box center [1316, 76] width 74 height 28
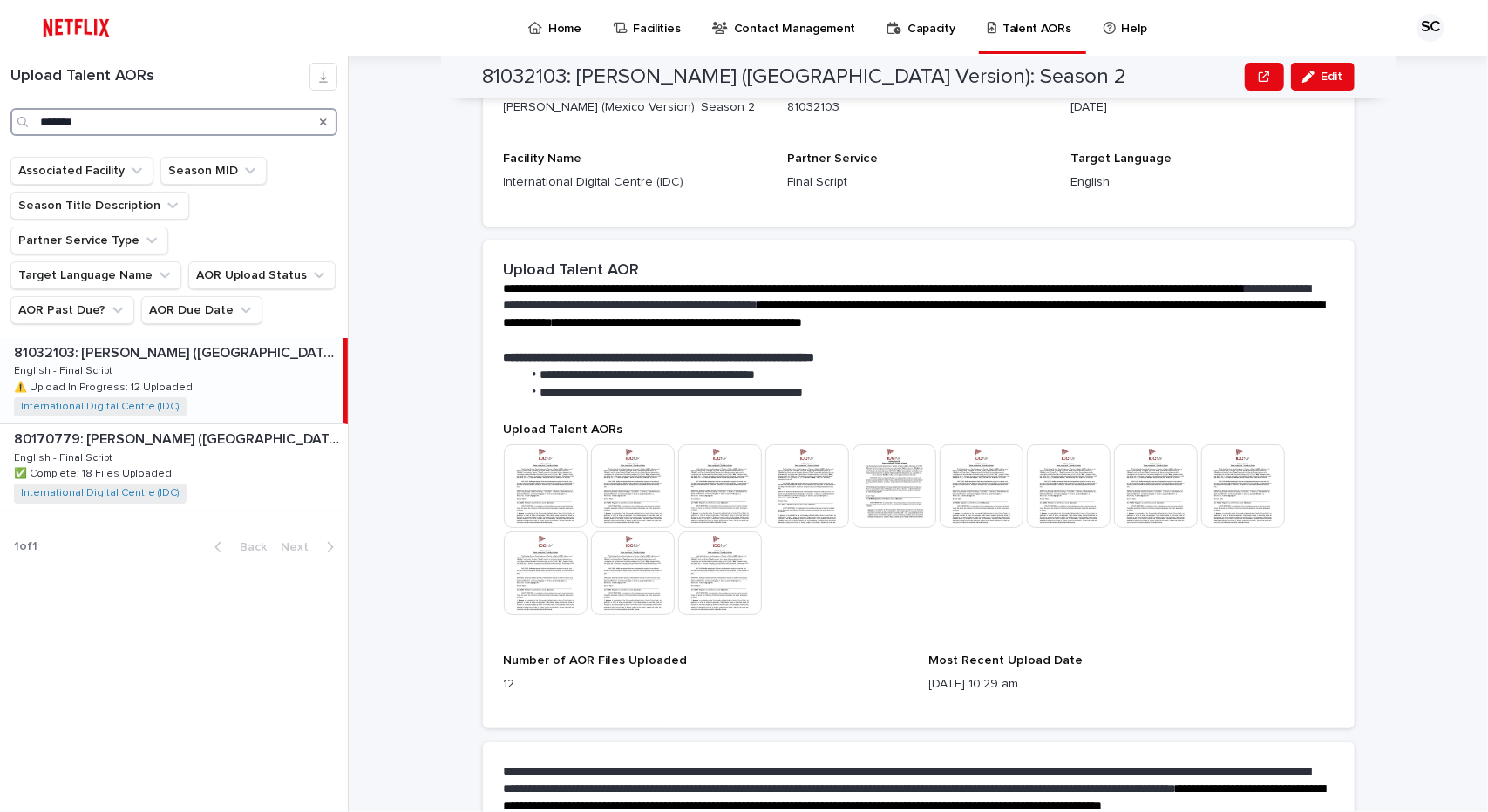
drag, startPoint x: 77, startPoint y: 116, endPoint x: 0, endPoint y: 133, distance: 78.9
click at [0, 133] on div "Upload Talent AORs *******" at bounding box center [174, 100] width 348 height 73
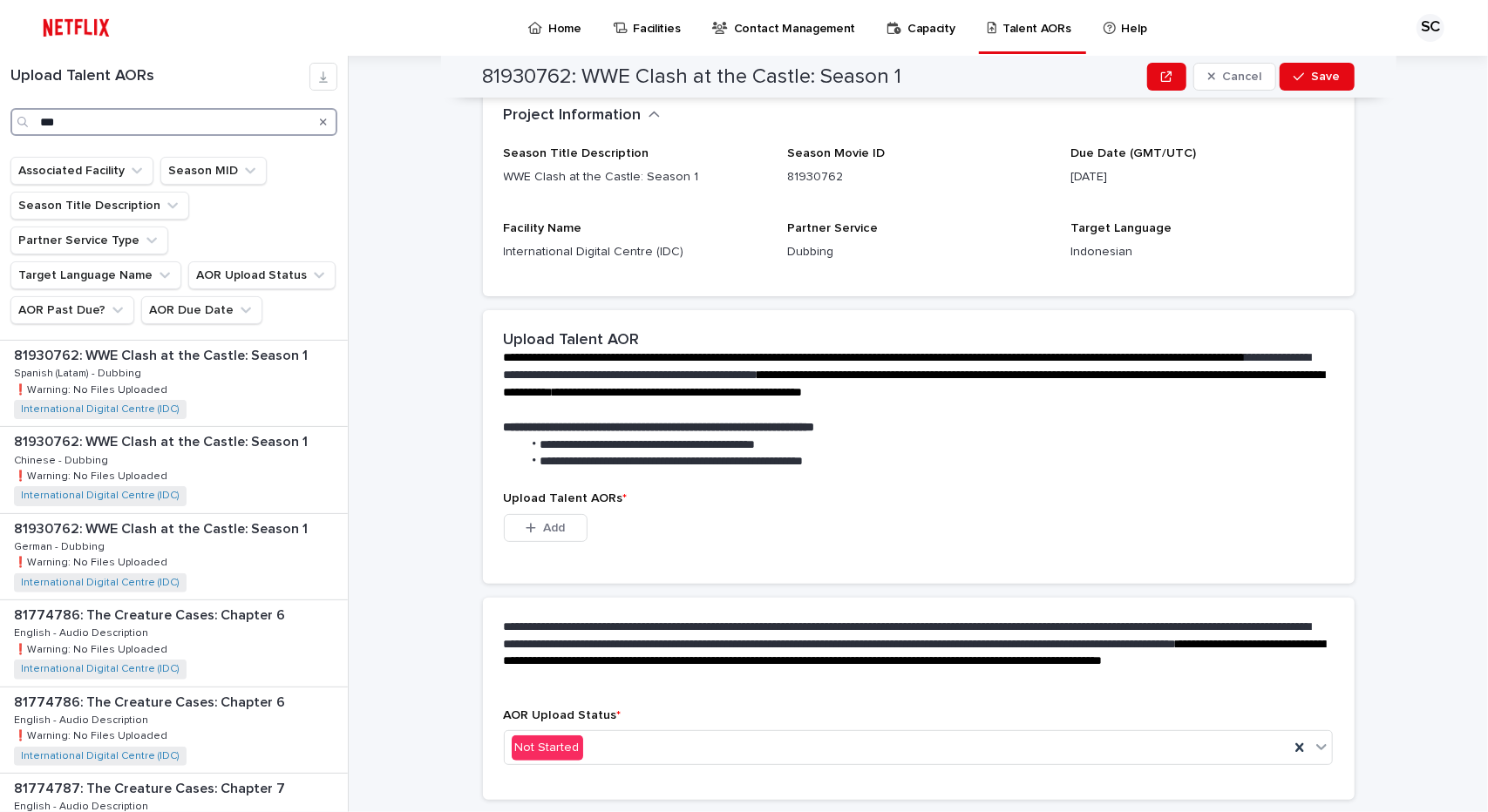
scroll to position [932, 0]
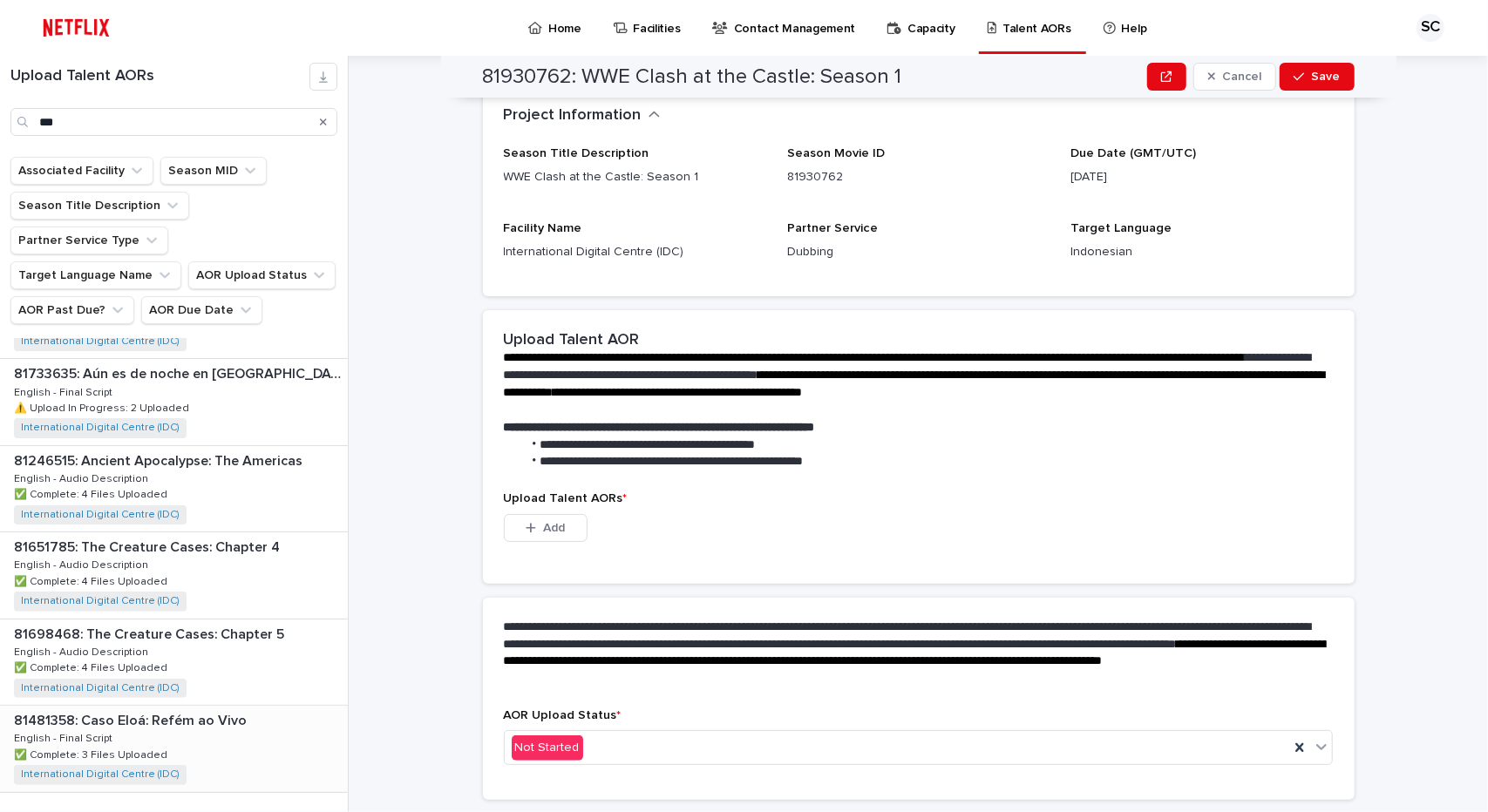
click at [160, 710] on p "81481358: Caso Eloá: Refém ao Vivo" at bounding box center [131, 719] width 236 height 20
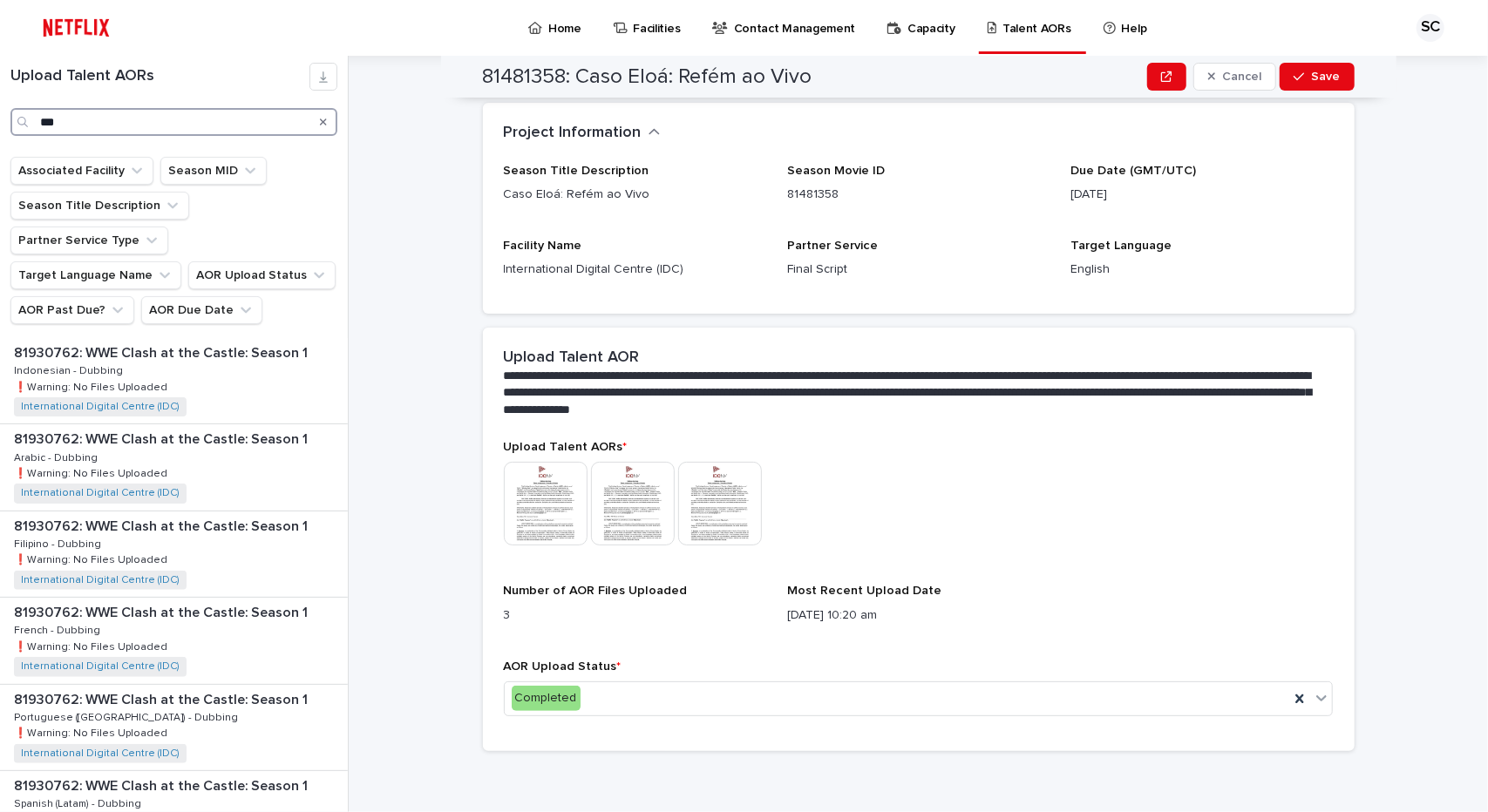
drag, startPoint x: 74, startPoint y: 124, endPoint x: 0, endPoint y: 130, distance: 74.2
click at [0, 130] on div "Upload Talent AORs ***" at bounding box center [174, 100] width 348 height 73
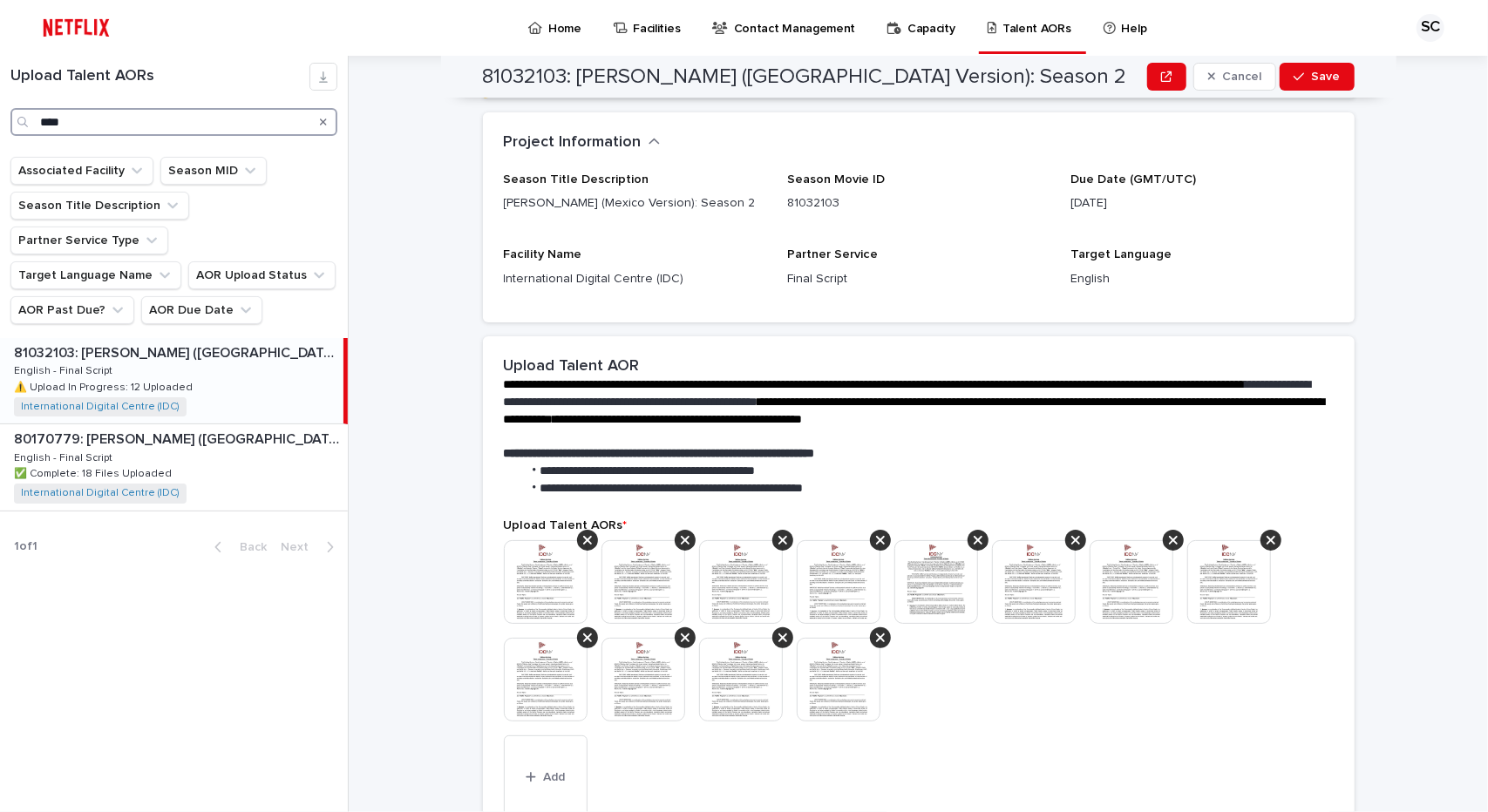
scroll to position [267, 0]
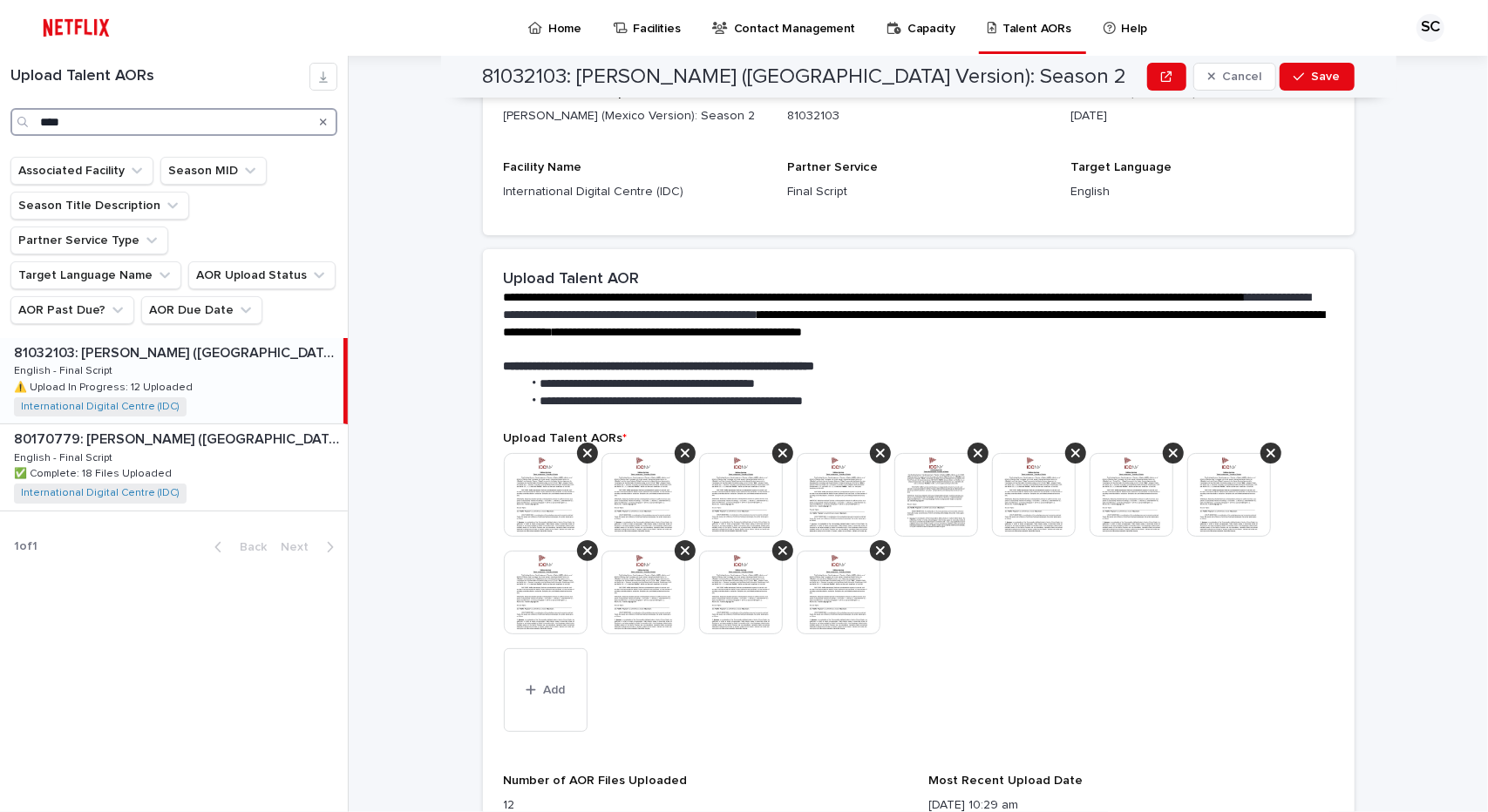
type input "****"
click at [88, 341] on p "81032103: [PERSON_NAME] ([GEOGRAPHIC_DATA] Version): Season 2" at bounding box center [176, 351] width 326 height 20
